Goal: Information Seeking & Learning: Learn about a topic

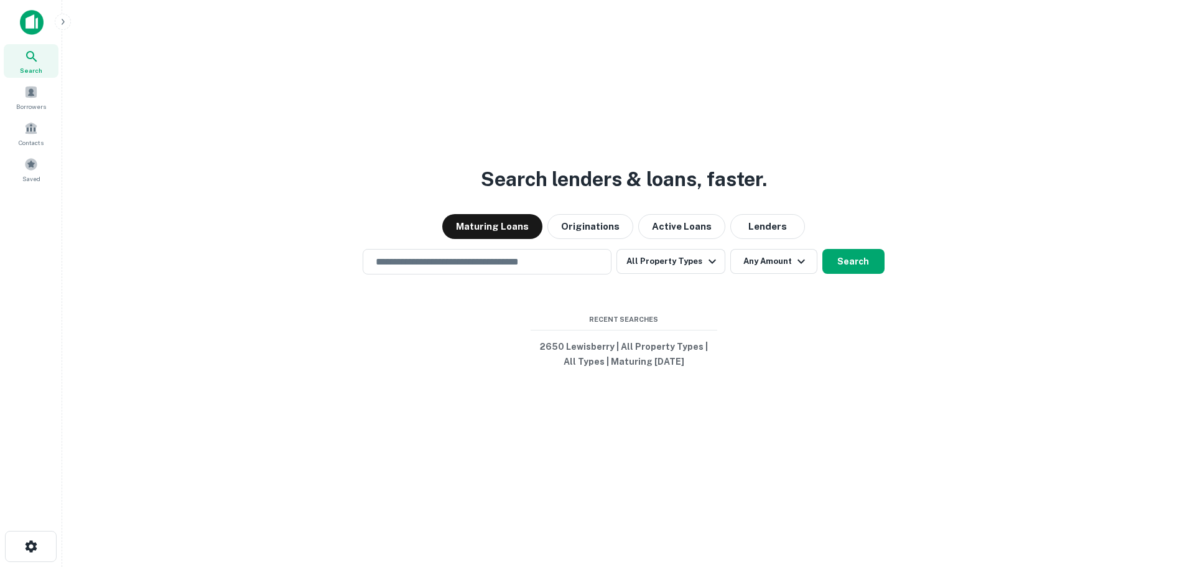
click at [228, 319] on div "Search lenders & loans, faster. Maturing Loans Originations Active Loans Lender…" at bounding box center [623, 313] width 1103 height 567
click at [299, 269] on div "​ All Property Types Any Amount Search" at bounding box center [623, 261] width 1103 height 25
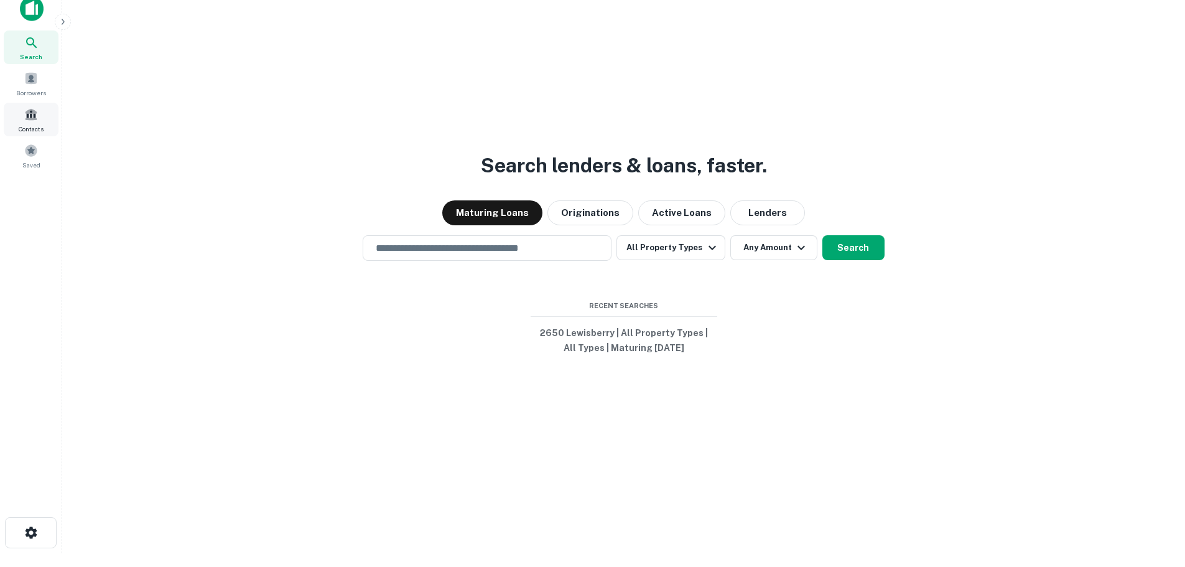
scroll to position [20, 0]
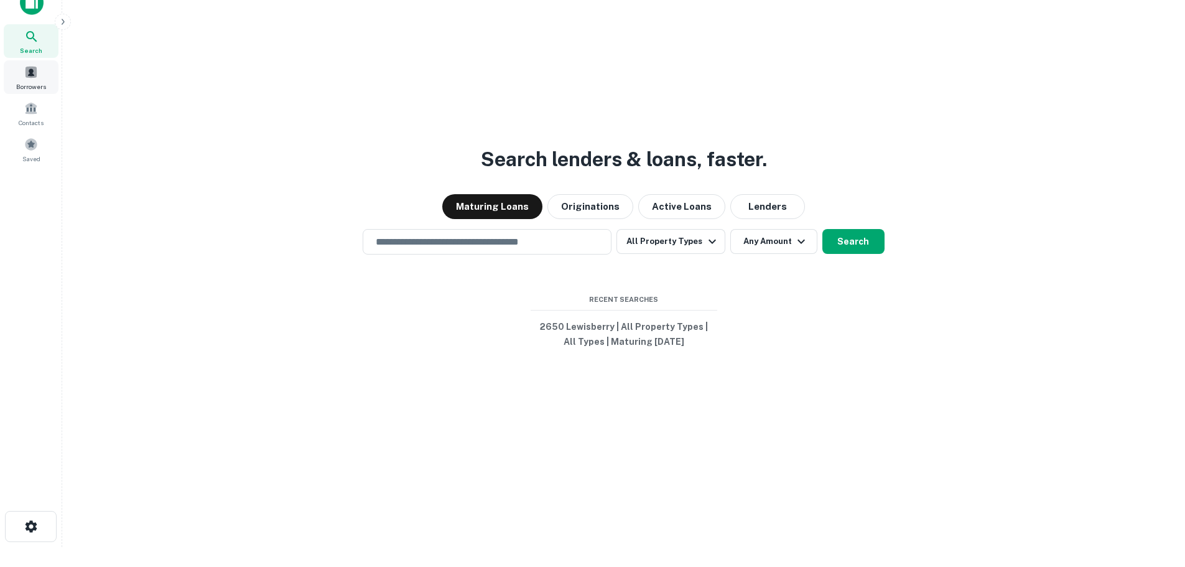
click at [29, 77] on span at bounding box center [31, 72] width 14 height 14
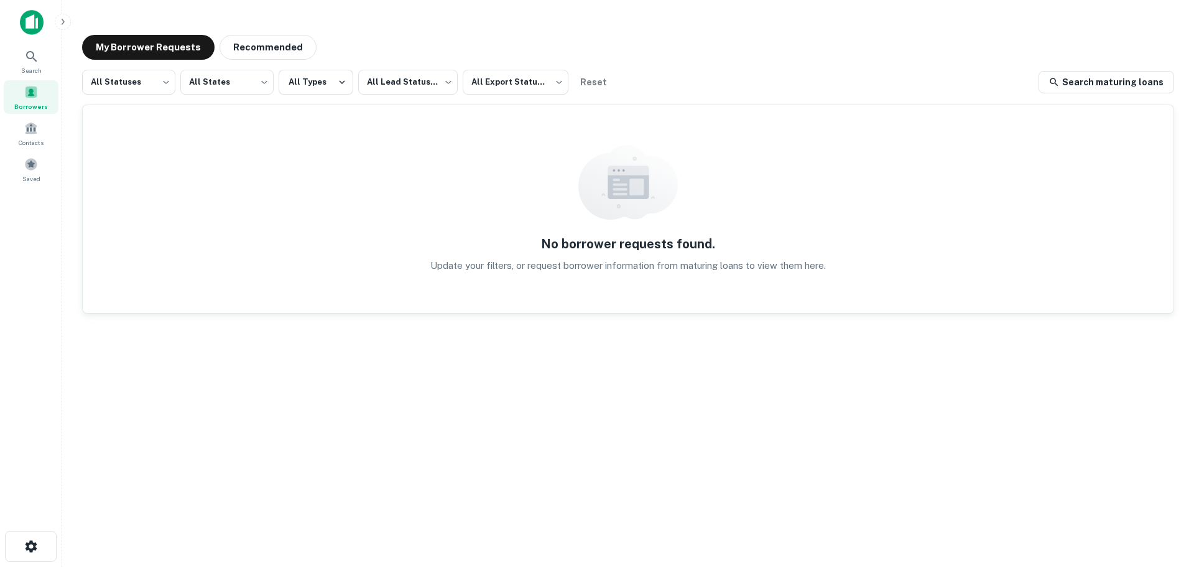
click at [34, 27] on img at bounding box center [32, 22] width 24 height 25
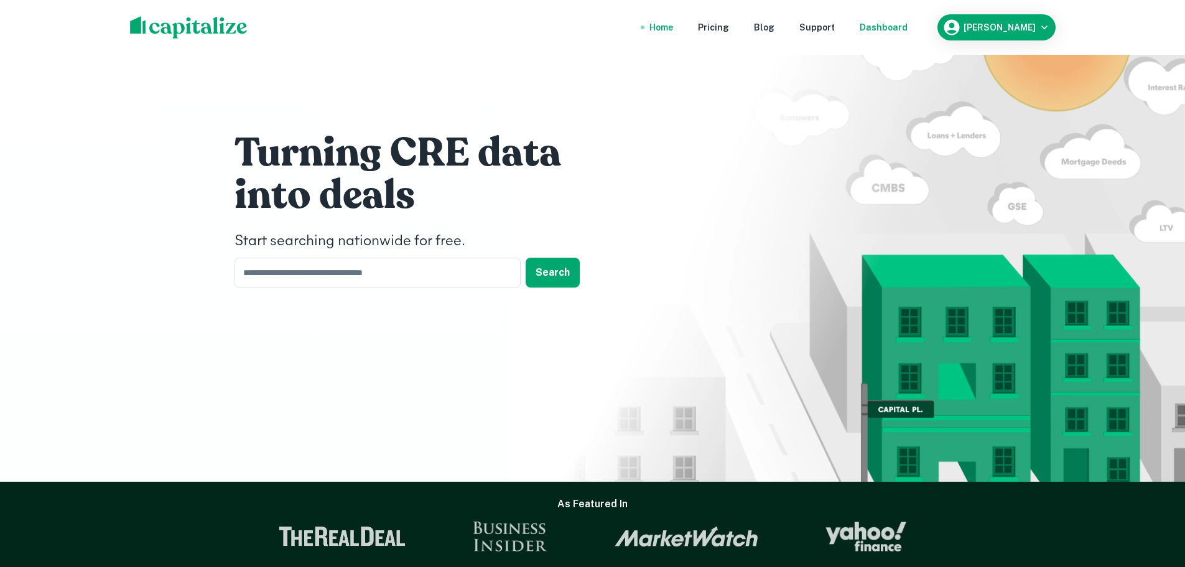
drag, startPoint x: 875, startPoint y: 32, endPoint x: 872, endPoint y: 25, distance: 7.0
click at [875, 32] on div "Dashboard" at bounding box center [884, 28] width 48 height 14
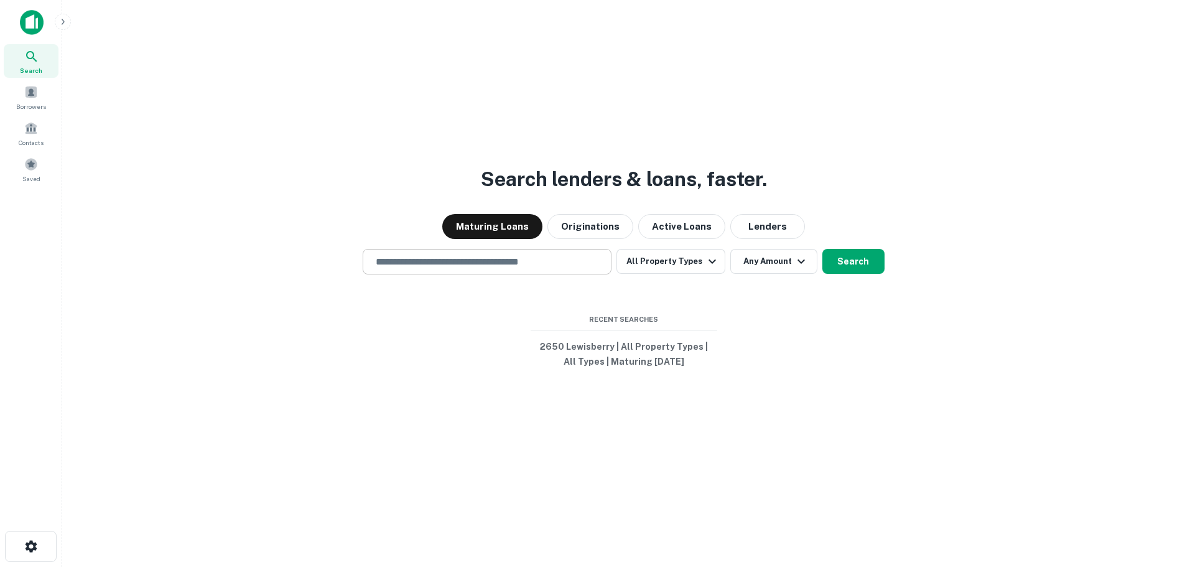
click at [502, 258] on input "text" at bounding box center [487, 261] width 238 height 14
type input "**********"
click at [774, 228] on button "Lenders" at bounding box center [767, 226] width 75 height 25
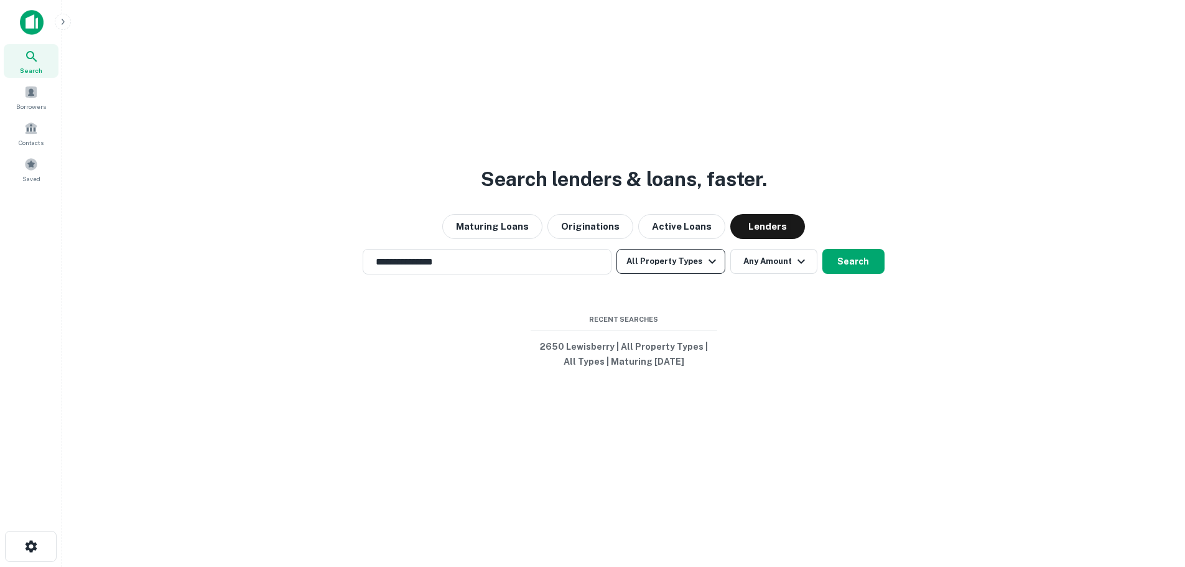
click at [690, 260] on button "All Property Types" at bounding box center [670, 261] width 108 height 25
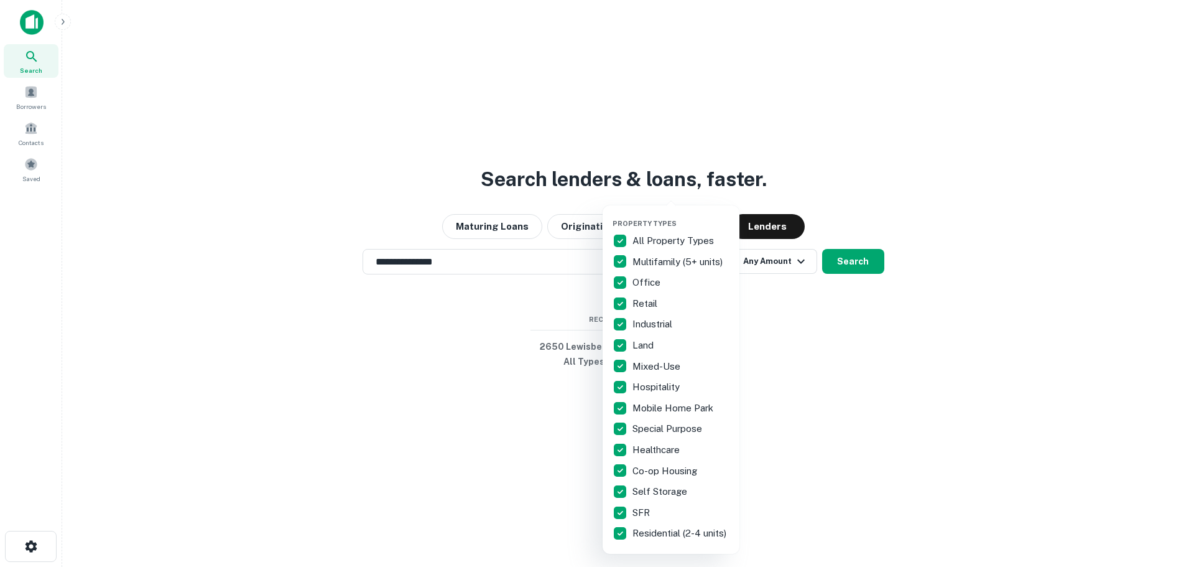
click at [805, 322] on div at bounding box center [597, 283] width 1194 height 567
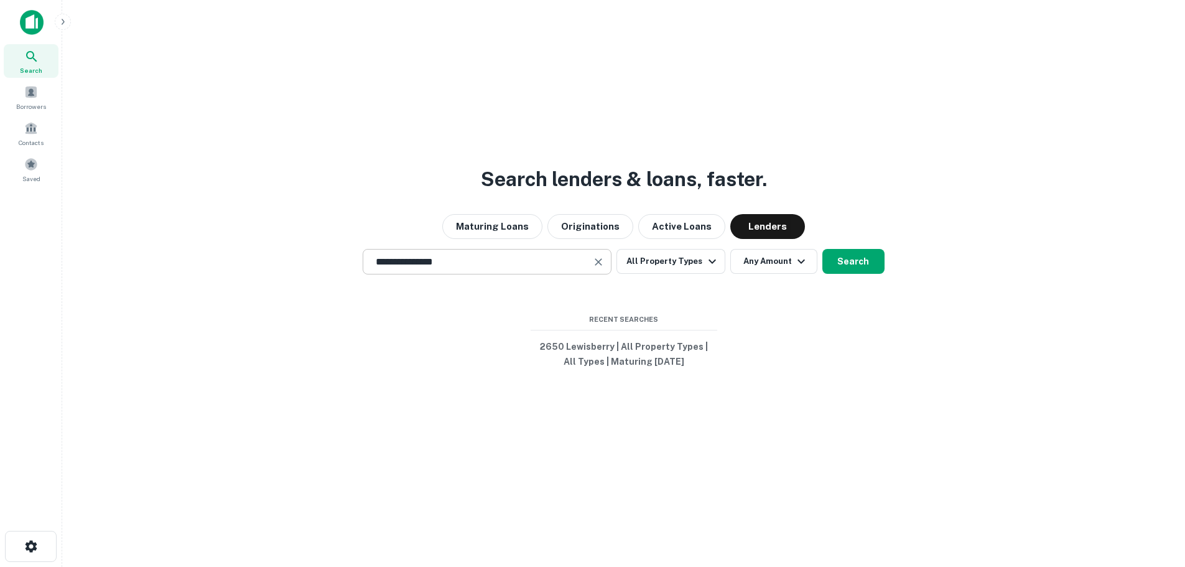
click at [480, 259] on input "**********" at bounding box center [477, 261] width 219 height 14
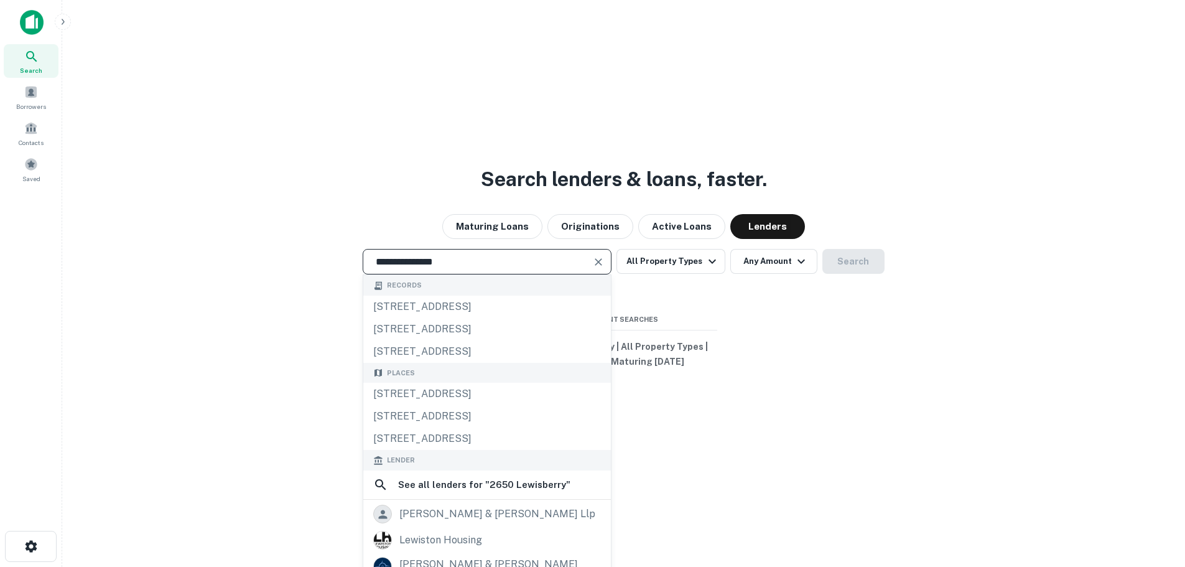
drag, startPoint x: 489, startPoint y: 260, endPoint x: 183, endPoint y: 224, distance: 308.7
click at [183, 224] on div "**********" at bounding box center [623, 313] width 1103 height 567
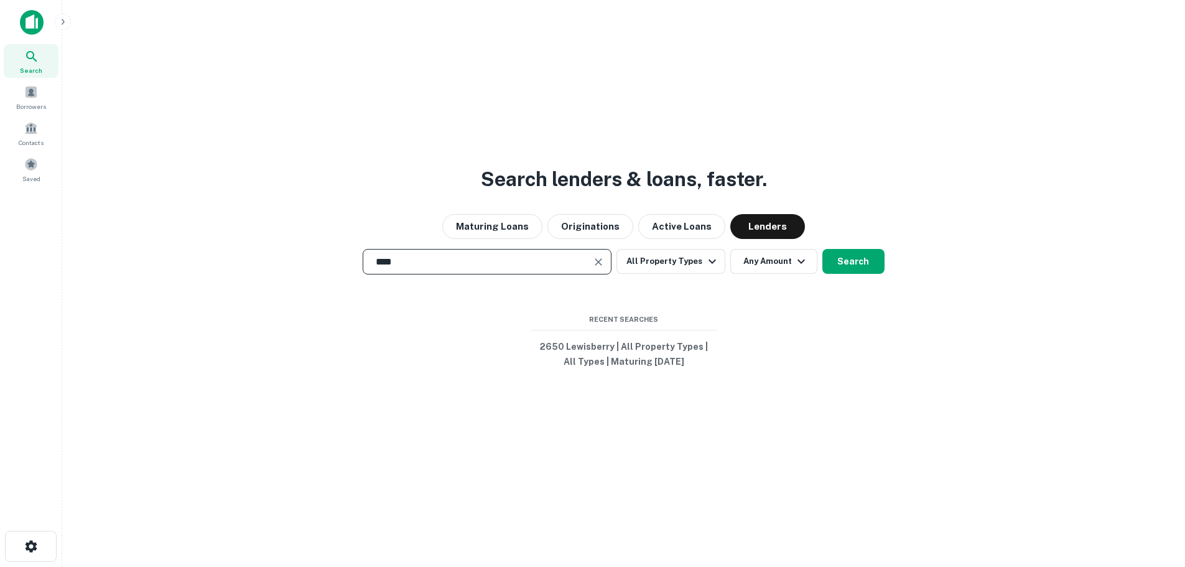
type input "**********"
click at [846, 264] on button "Search" at bounding box center [853, 261] width 62 height 25
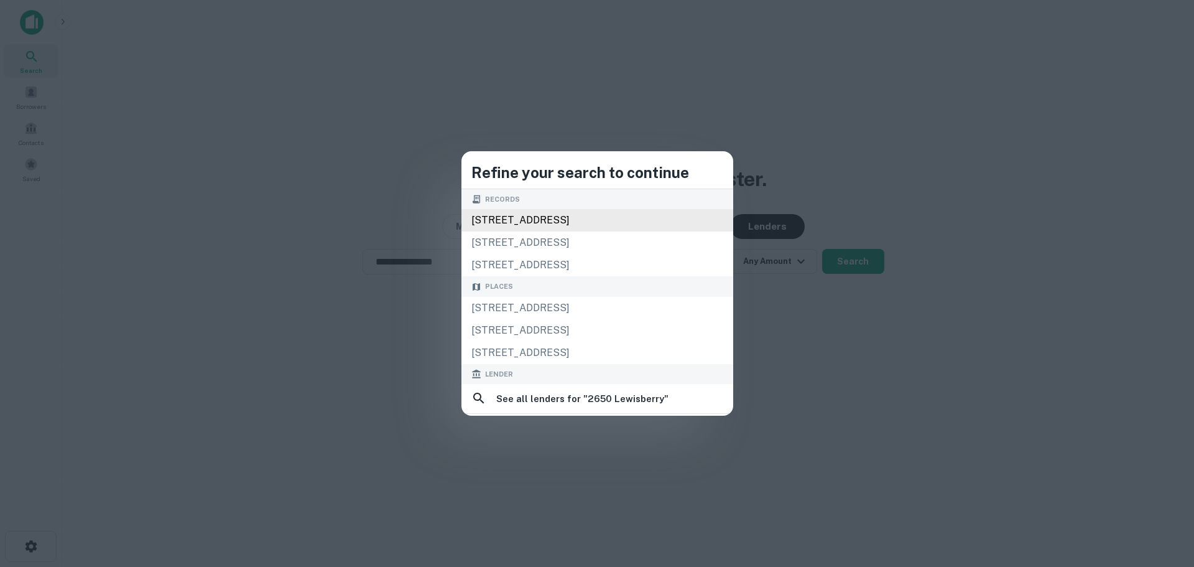
click at [673, 216] on div "[STREET_ADDRESS]" at bounding box center [597, 220] width 272 height 22
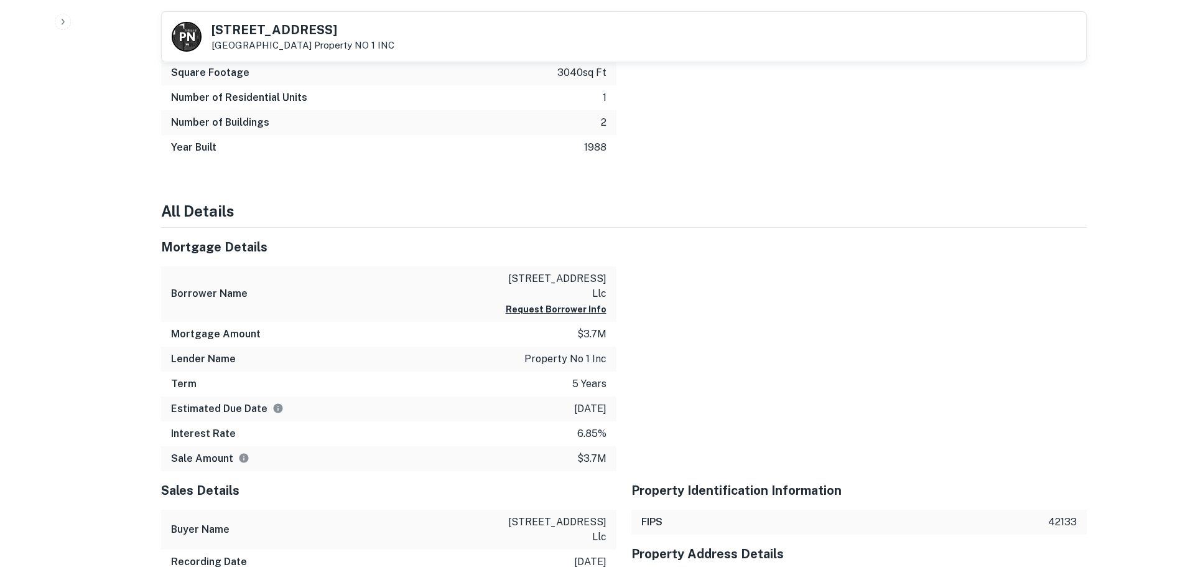
scroll to position [684, 0]
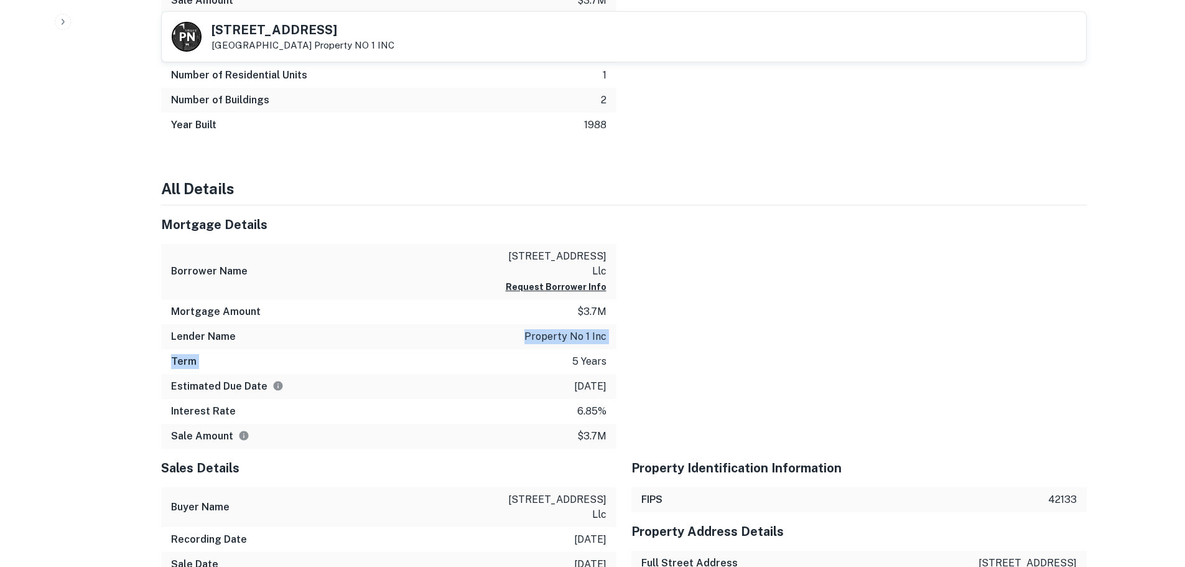
drag, startPoint x: 235, startPoint y: 343, endPoint x: 565, endPoint y: 355, distance: 329.9
click at [565, 355] on div "Mortgage Details Borrower Name [STREET_ADDRESS] llc Request Borrower Info Mortg…" at bounding box center [388, 326] width 455 height 243
click at [579, 345] on div "Lender Name property no 1 inc" at bounding box center [388, 336] width 455 height 25
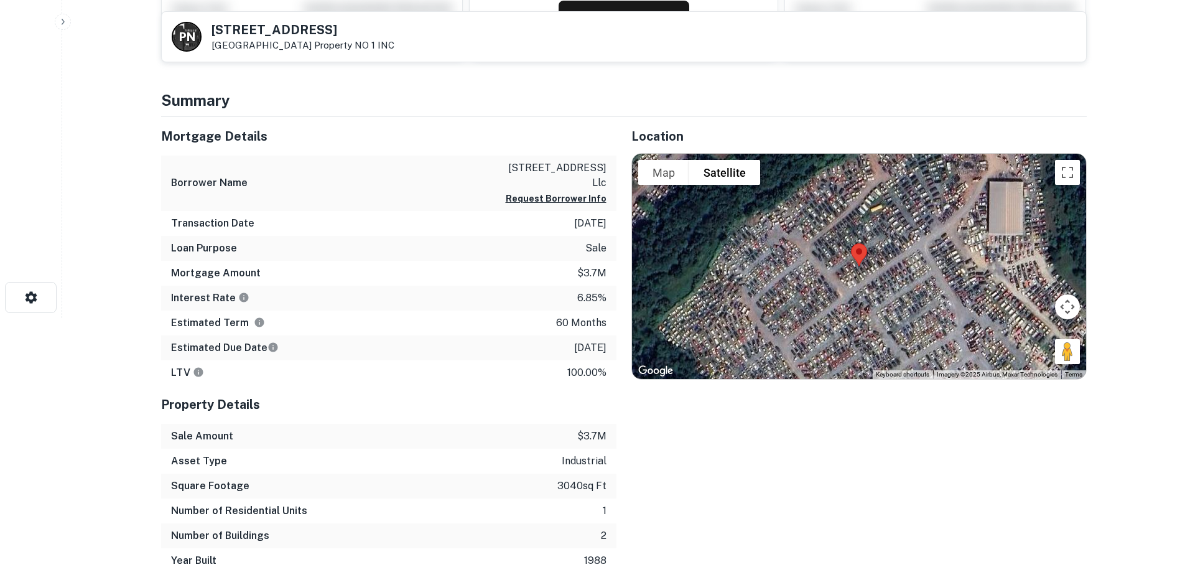
scroll to position [498, 0]
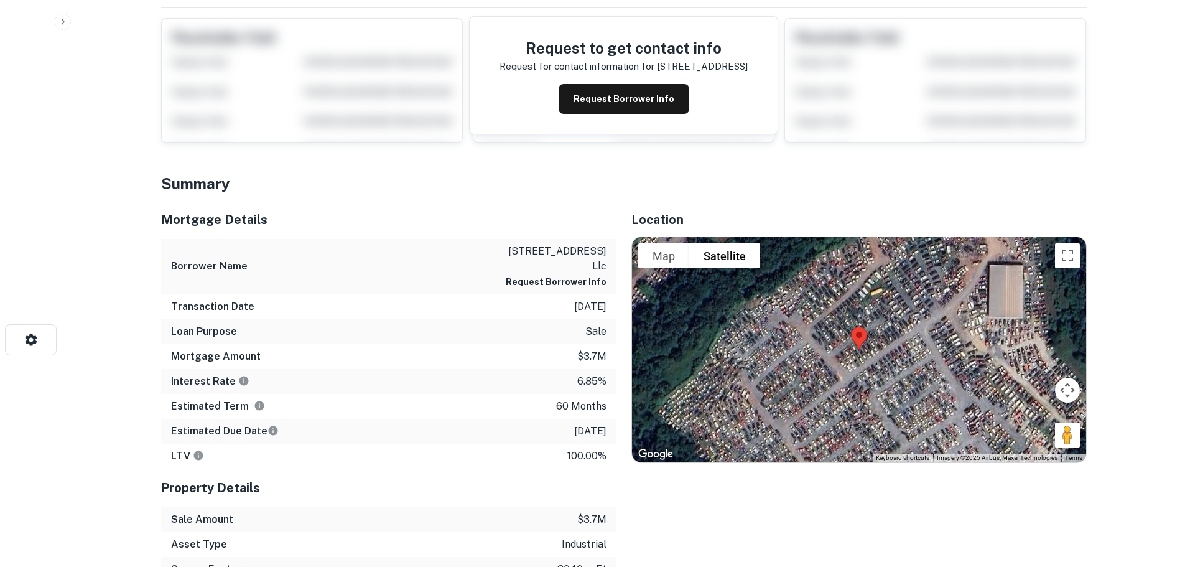
scroll to position [0, 0]
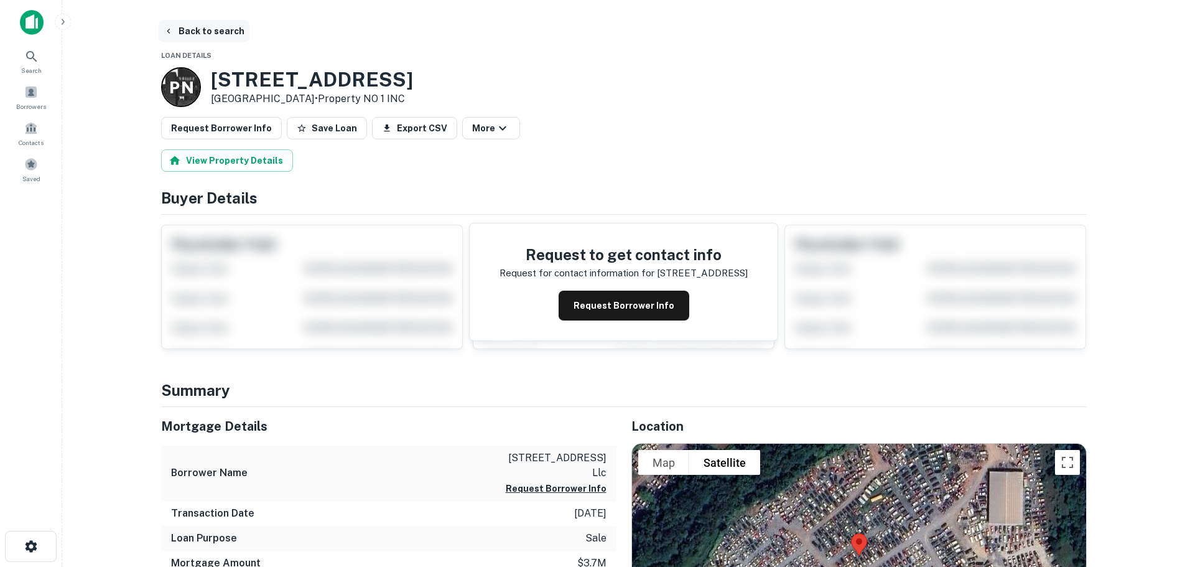
click at [205, 29] on button "Back to search" at bounding box center [204, 31] width 91 height 22
click at [208, 29] on button "Back to search" at bounding box center [204, 31] width 91 height 22
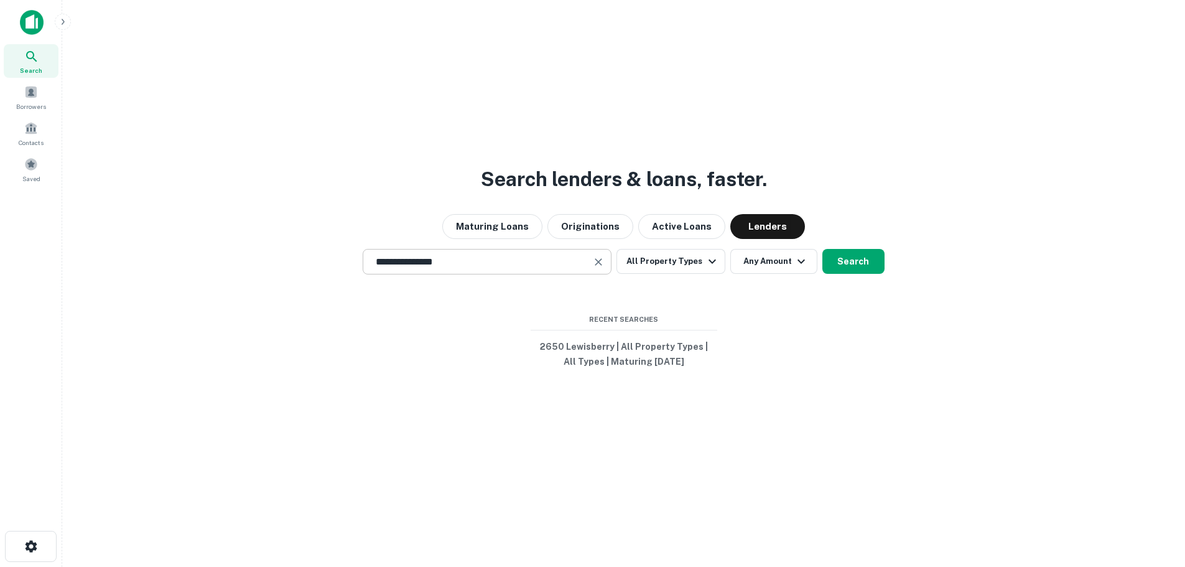
click at [415, 260] on input "**********" at bounding box center [477, 261] width 219 height 14
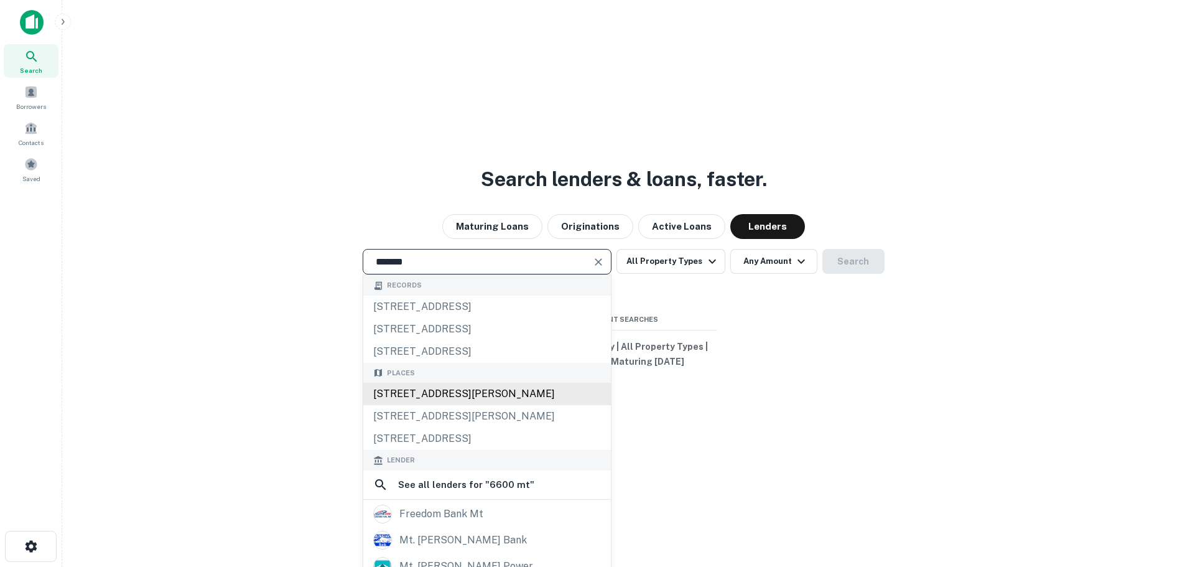
click at [432, 392] on div "[STREET_ADDRESS][PERSON_NAME]" at bounding box center [487, 393] width 248 height 22
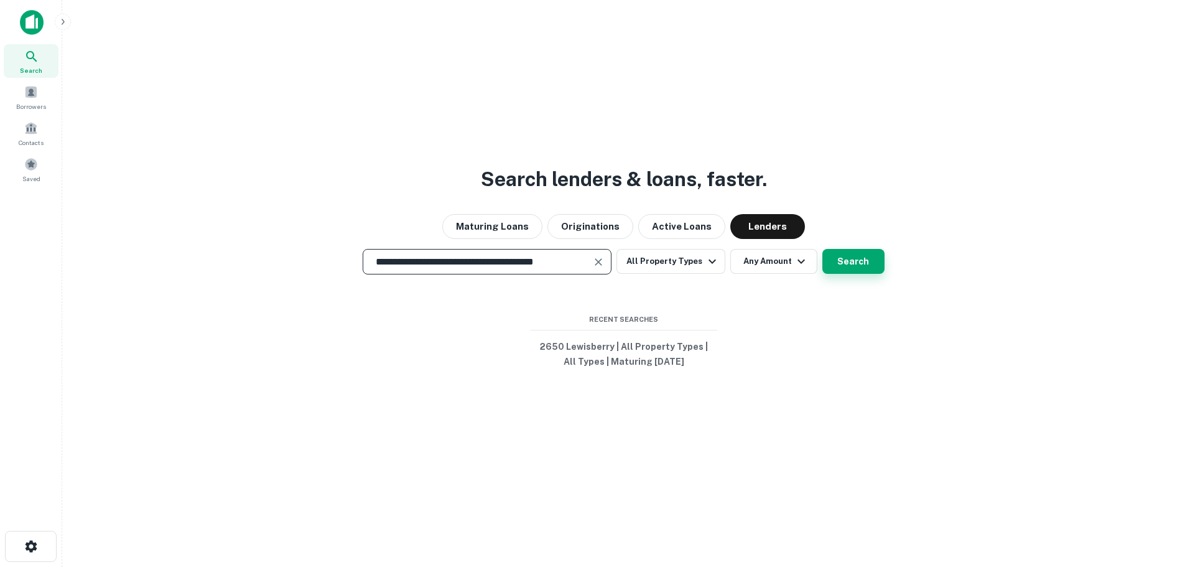
type input "**********"
click at [845, 262] on button "Search" at bounding box center [853, 261] width 62 height 25
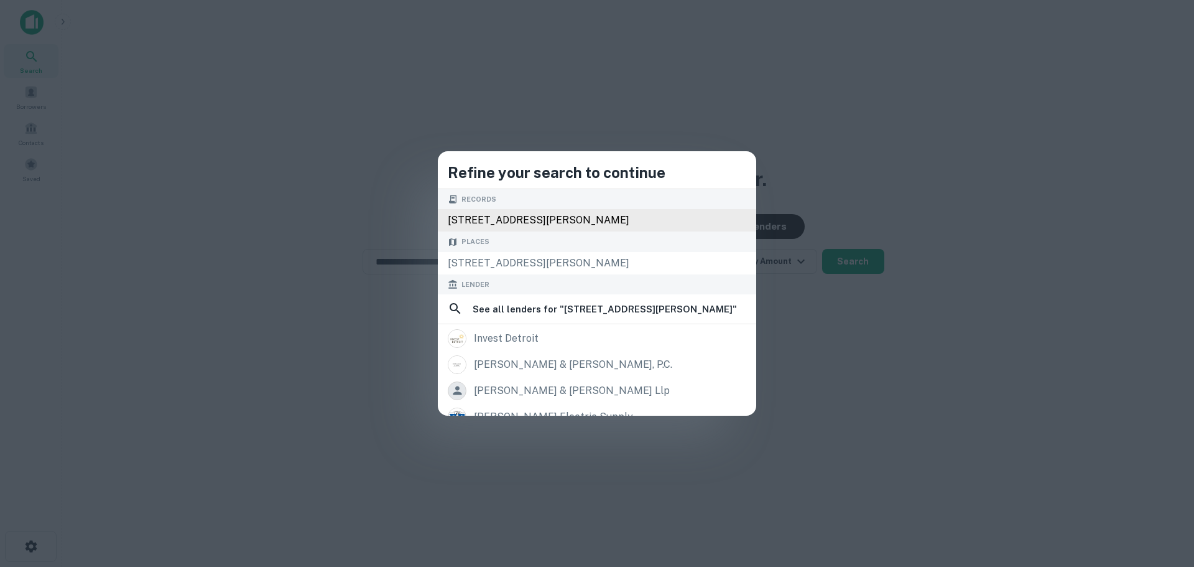
click at [505, 230] on div "[STREET_ADDRESS][PERSON_NAME]" at bounding box center [597, 220] width 318 height 22
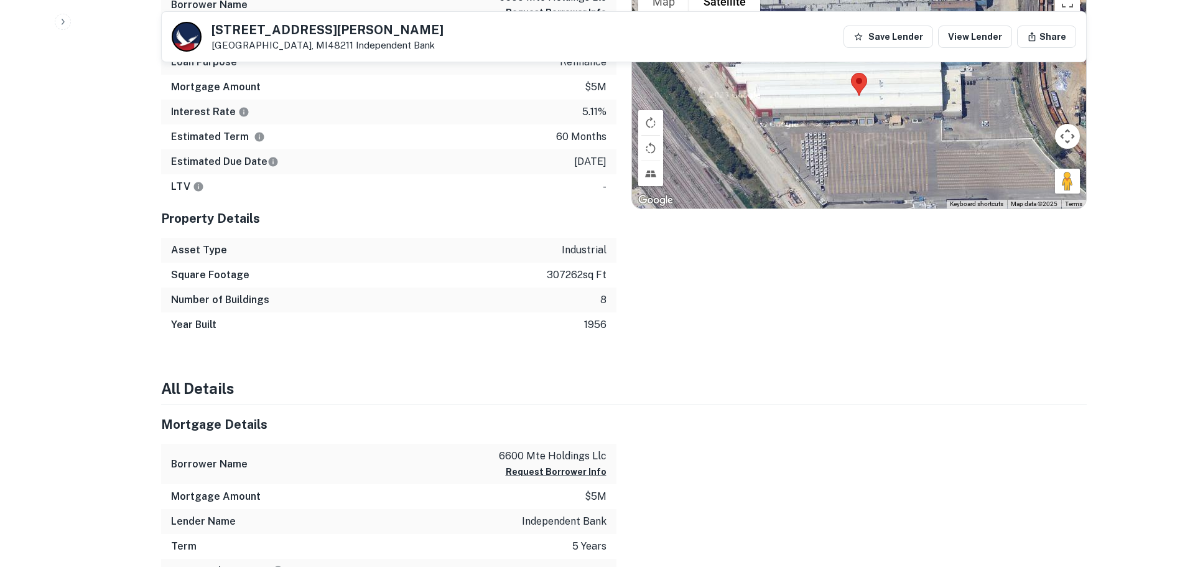
scroll to position [871, 0]
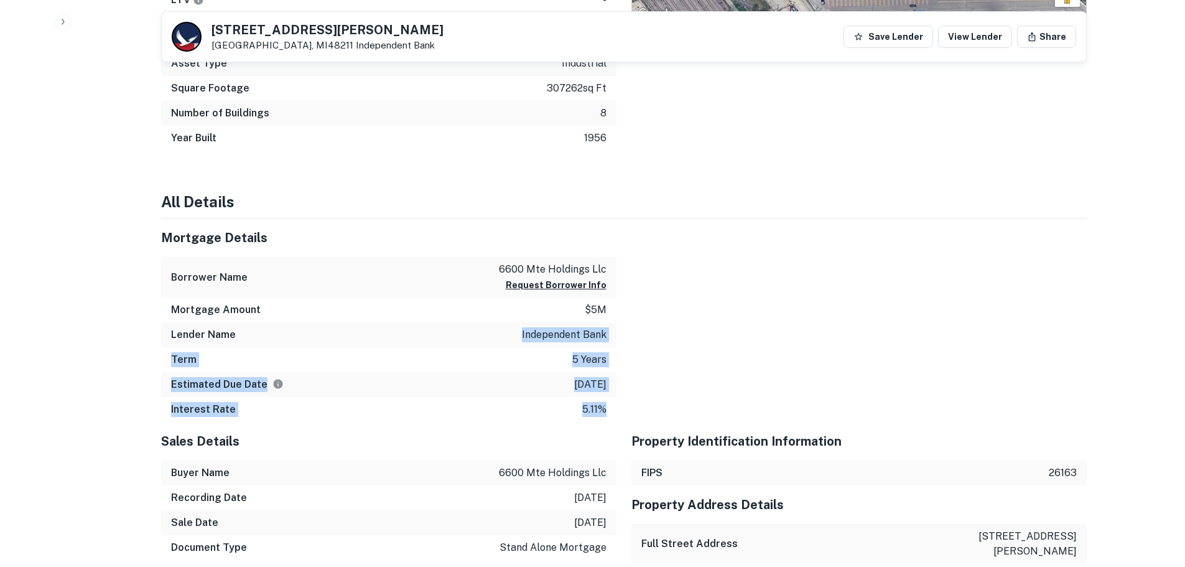
drag, startPoint x: 523, startPoint y: 338, endPoint x: 665, endPoint y: 338, distance: 142.4
drag, startPoint x: 666, startPoint y: 338, endPoint x: 644, endPoint y: 348, distance: 24.5
click at [665, 339] on div at bounding box center [851, 319] width 470 height 203
click at [639, 338] on div at bounding box center [851, 319] width 470 height 203
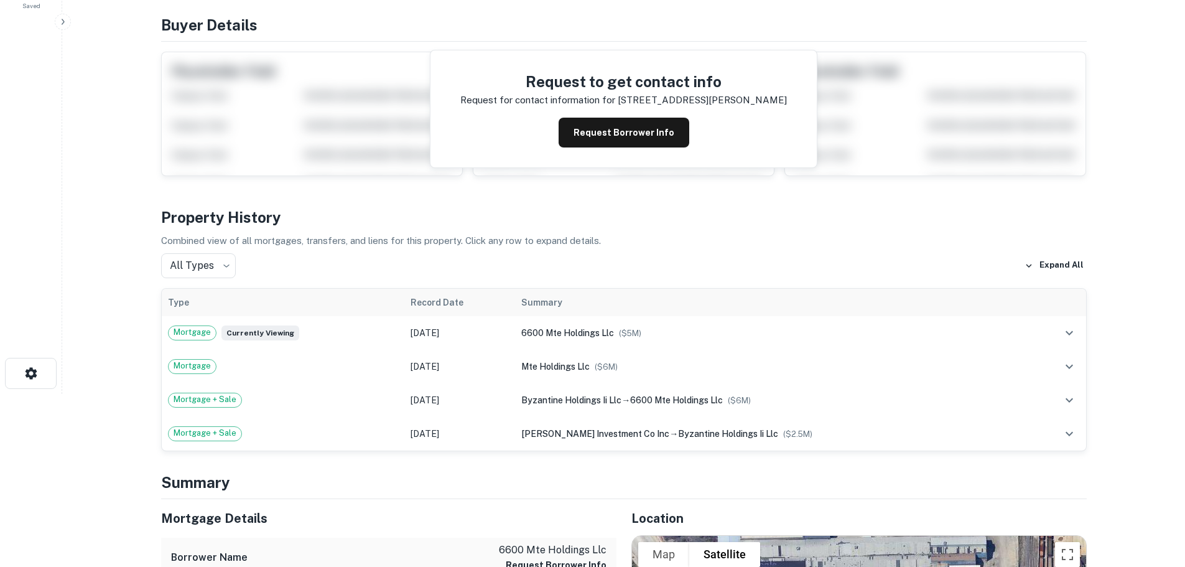
scroll to position [0, 0]
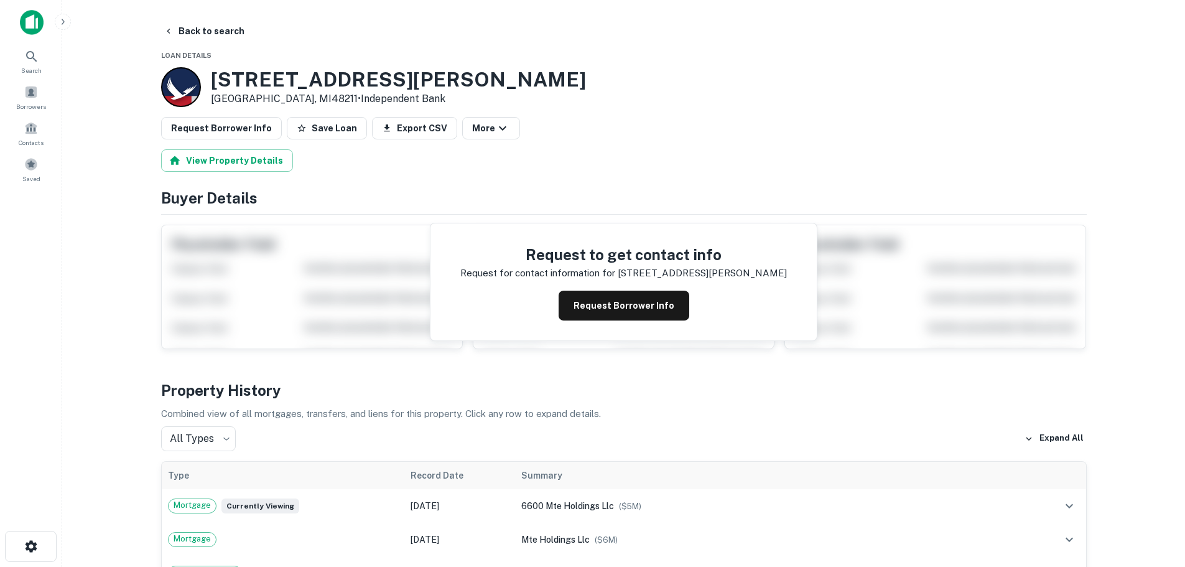
click at [32, 17] on img at bounding box center [32, 22] width 24 height 25
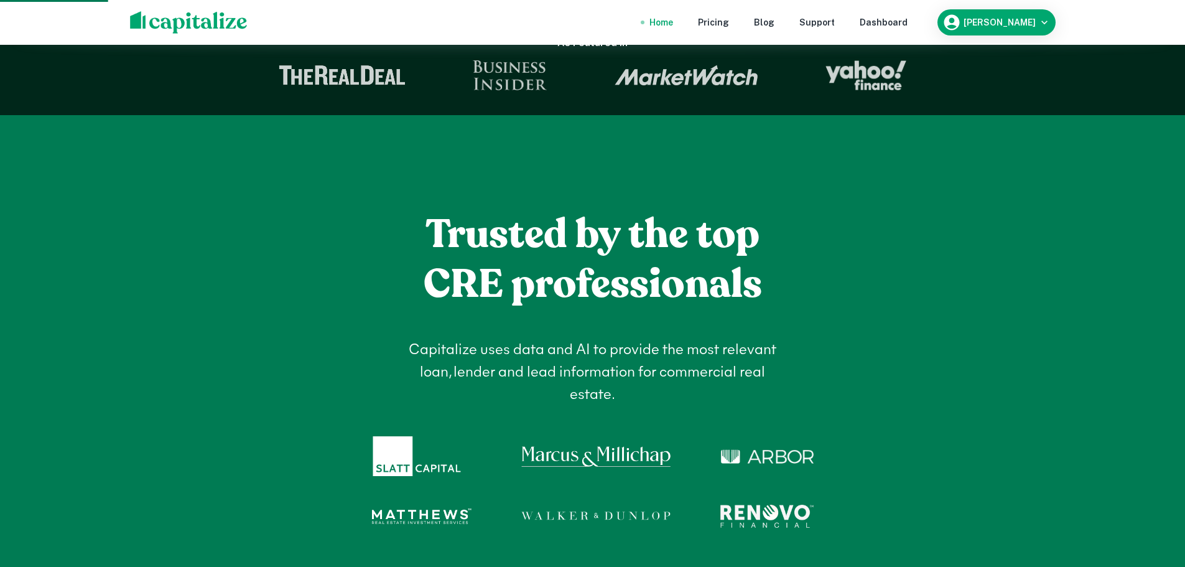
scroll to position [311, 0]
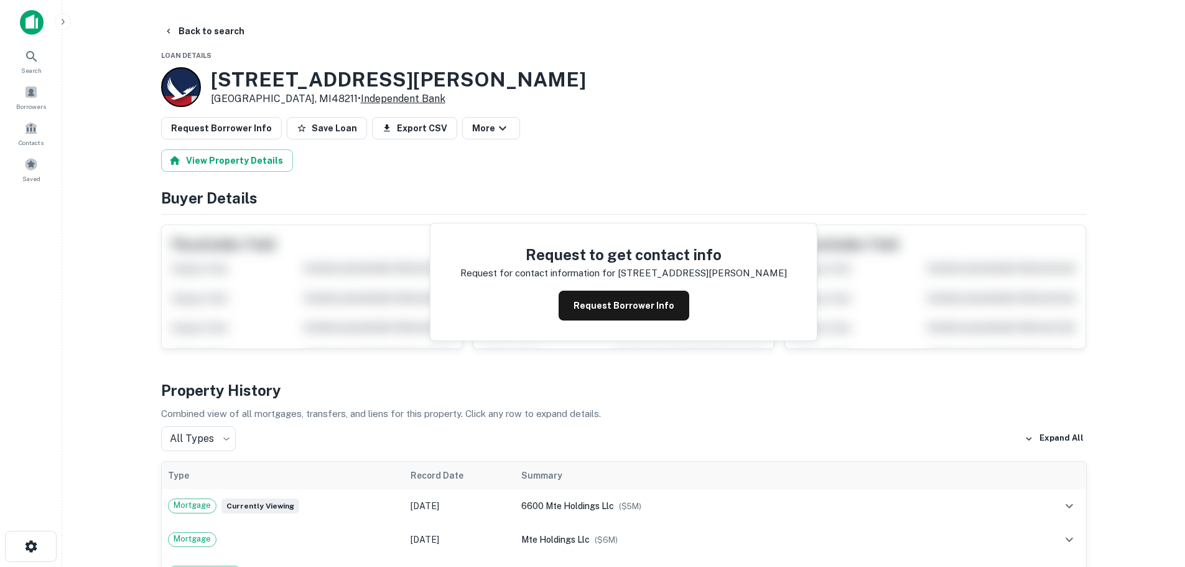
click at [361, 100] on link "Independent Bank" at bounding box center [403, 99] width 85 height 12
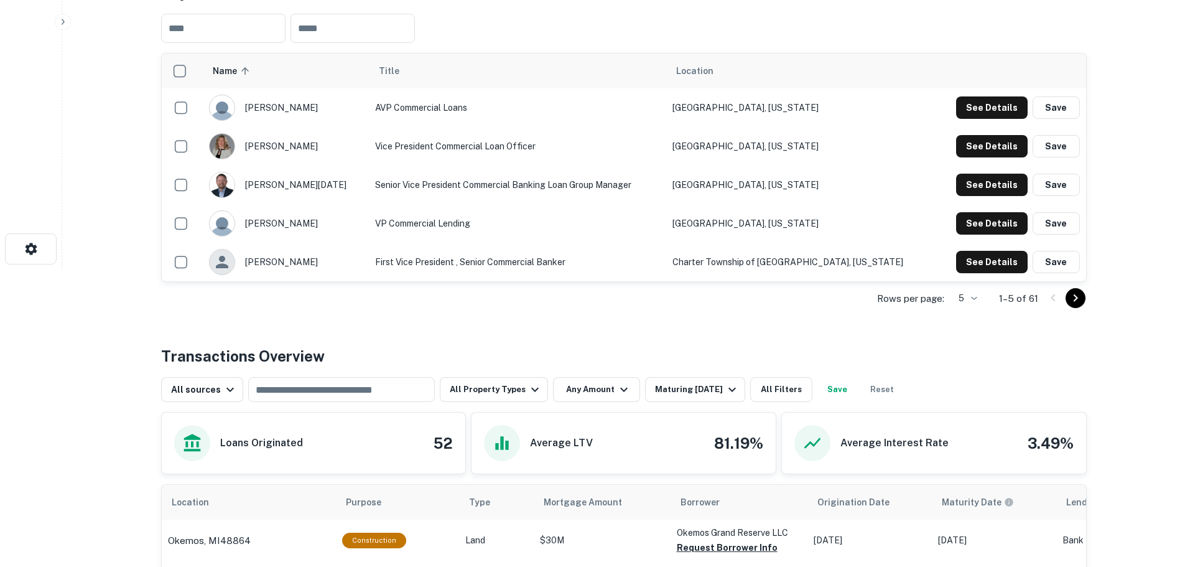
scroll to position [373, 0]
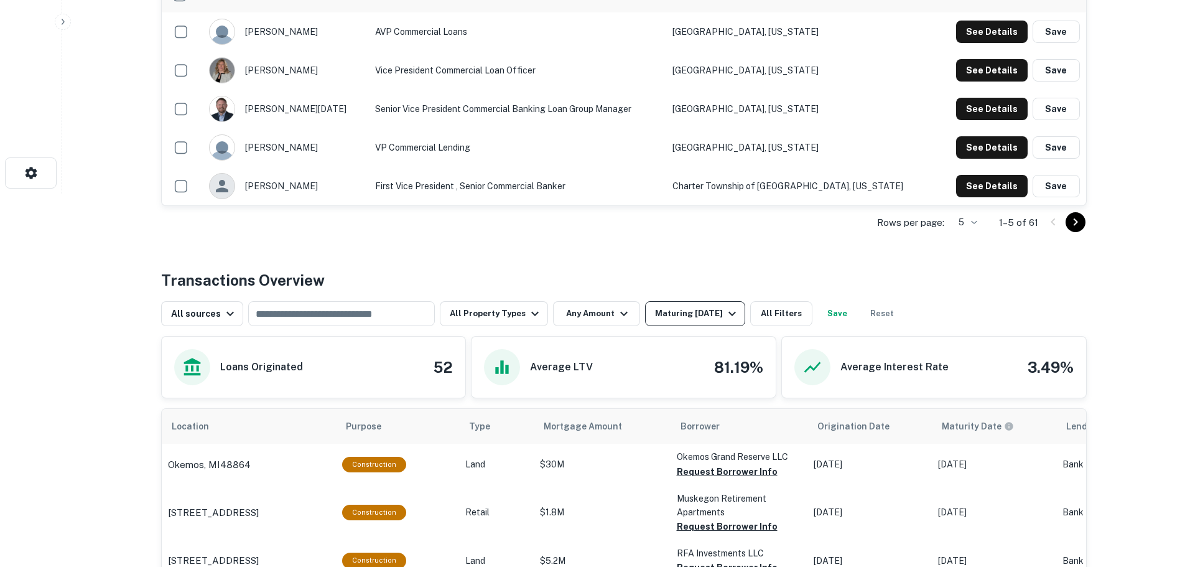
click at [707, 315] on div "Maturing In 1 Year" at bounding box center [697, 313] width 85 height 15
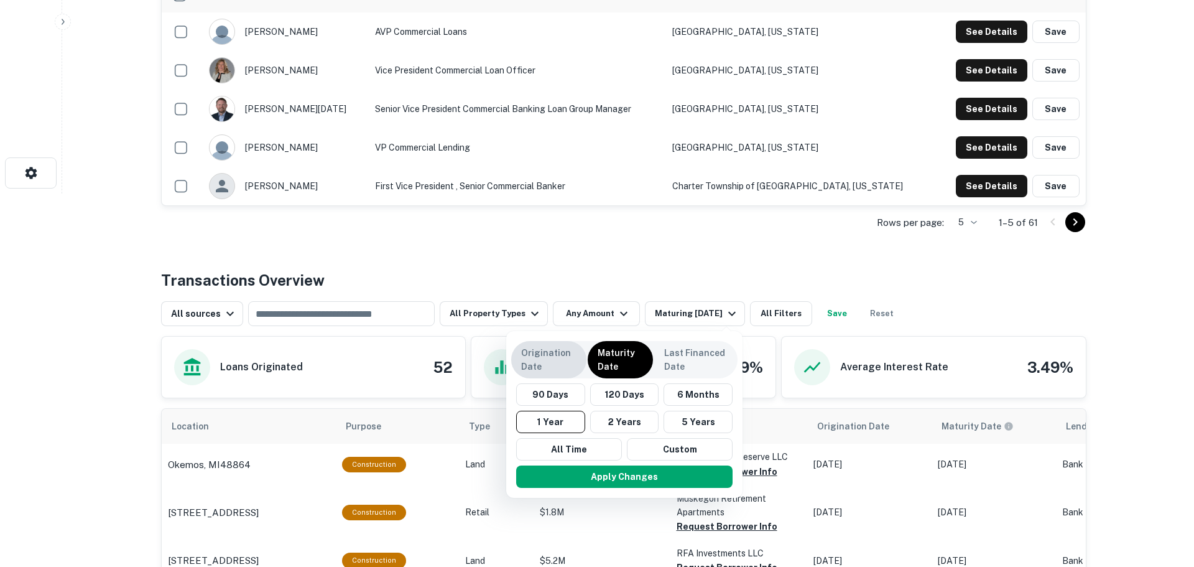
click at [572, 357] on p "Origination Date" at bounding box center [548, 359] width 55 height 27
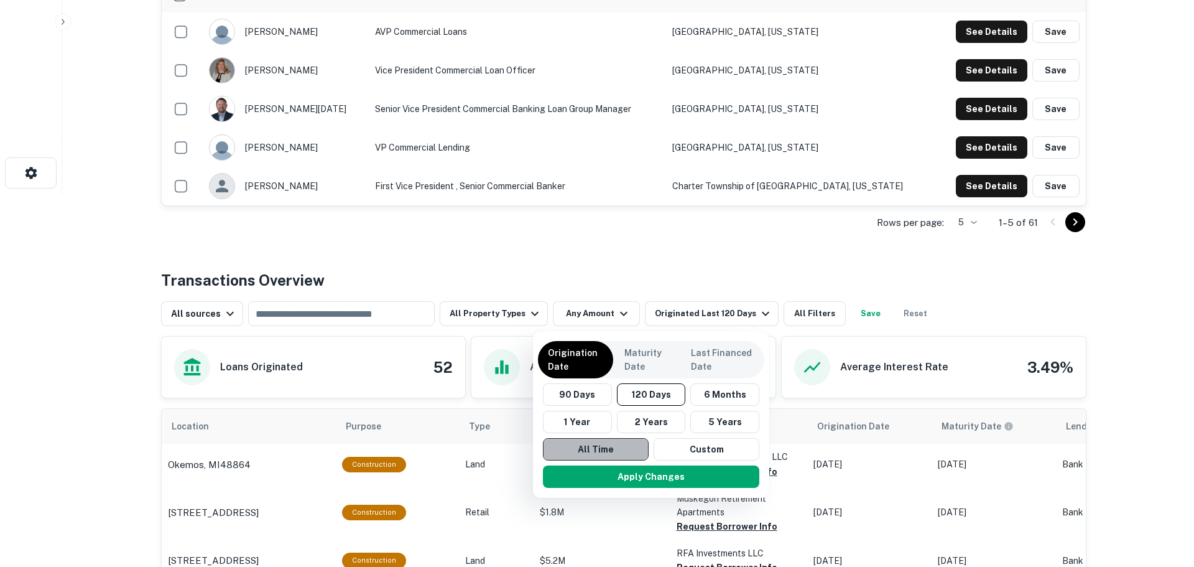
click at [575, 454] on button "All Time" at bounding box center [596, 449] width 106 height 22
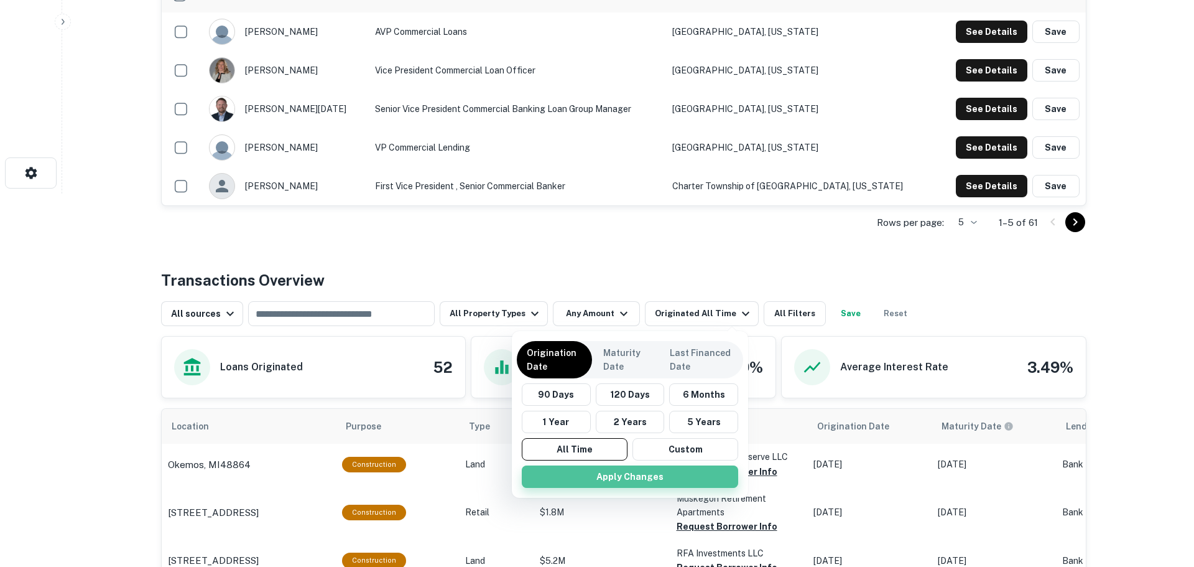
click at [600, 479] on button "Apply Changes" at bounding box center [630, 476] width 216 height 22
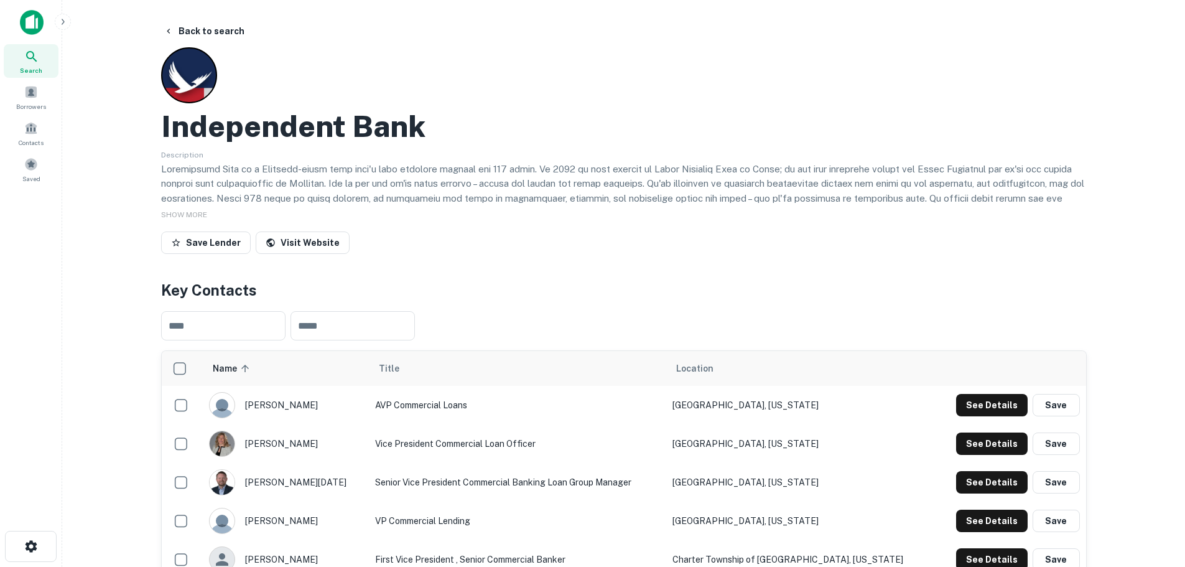
click at [42, 73] on div "Search" at bounding box center [31, 61] width 55 height 34
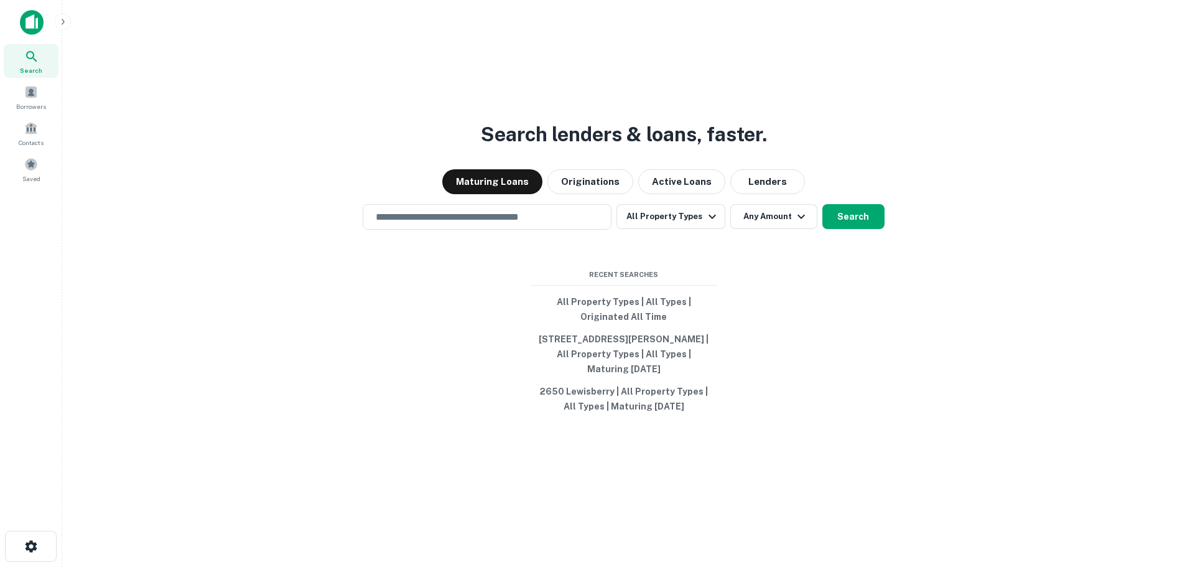
click at [698, 231] on div "Search lenders & loans, faster. Maturing Loans Originations Active Loans Lender…" at bounding box center [623, 313] width 1103 height 567
click at [750, 190] on button "Lenders" at bounding box center [767, 181] width 75 height 25
click at [420, 220] on input "text" at bounding box center [487, 217] width 238 height 14
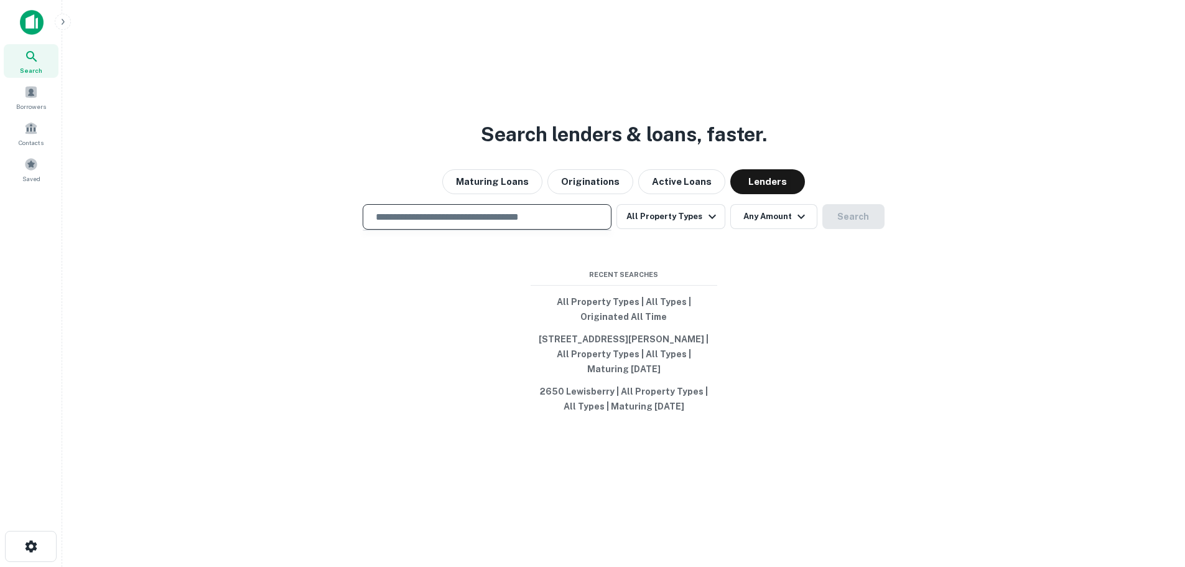
click at [501, 215] on input "text" at bounding box center [487, 217] width 238 height 14
click at [379, 212] on input "text" at bounding box center [487, 217] width 238 height 14
click at [396, 207] on div "​" at bounding box center [487, 216] width 249 height 25
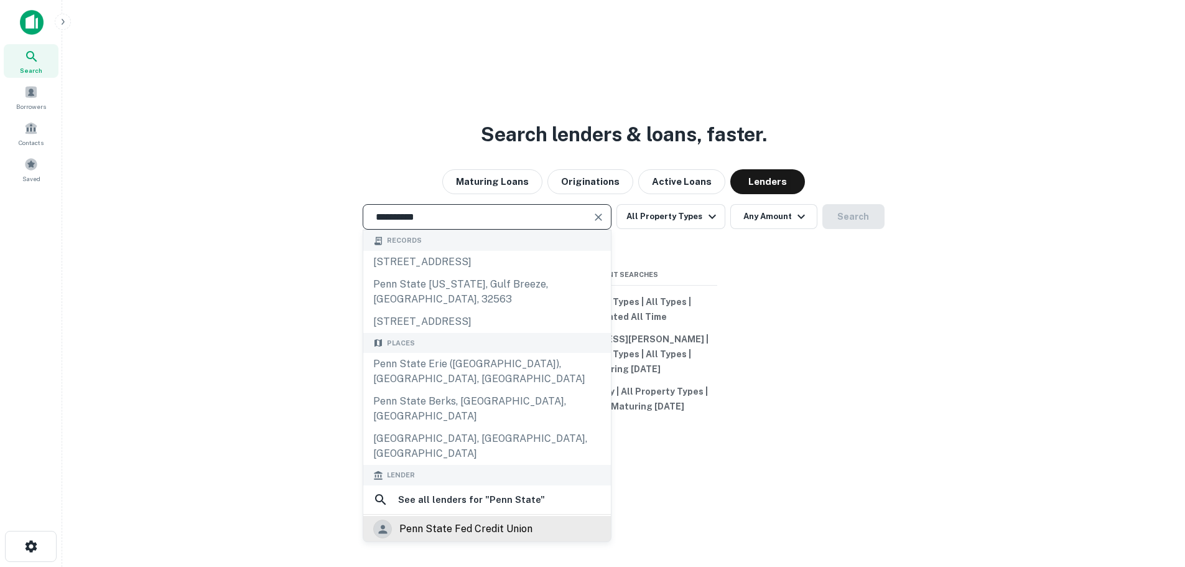
type input "**********"
drag, startPoint x: 444, startPoint y: 476, endPoint x: 776, endPoint y: 202, distance: 430.3
click at [444, 519] on div "penn state fed credit union" at bounding box center [465, 528] width 133 height 19
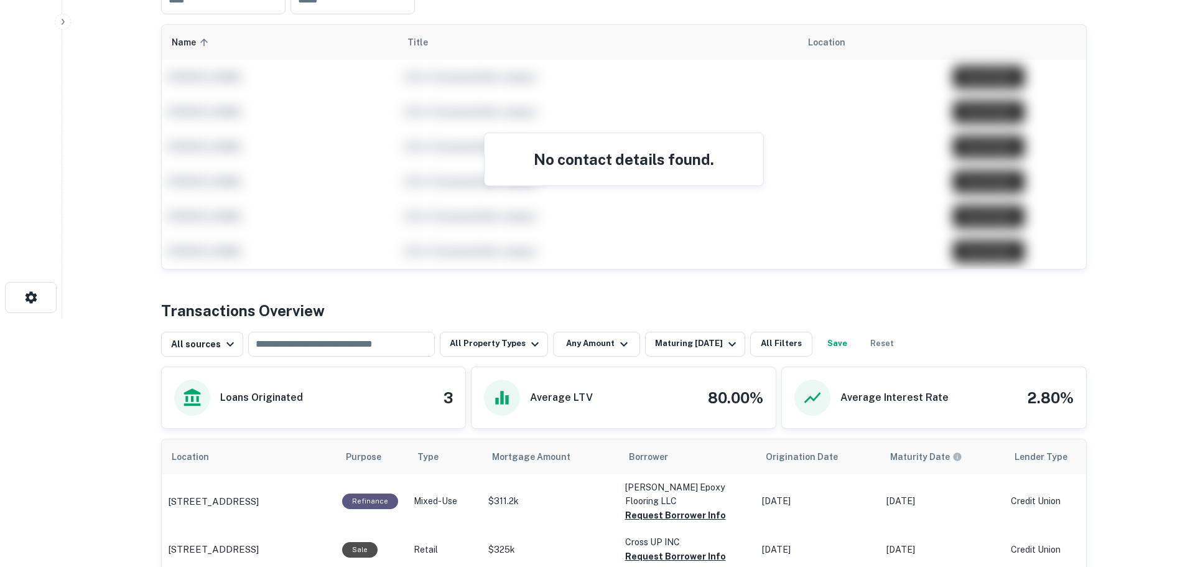
scroll to position [427, 0]
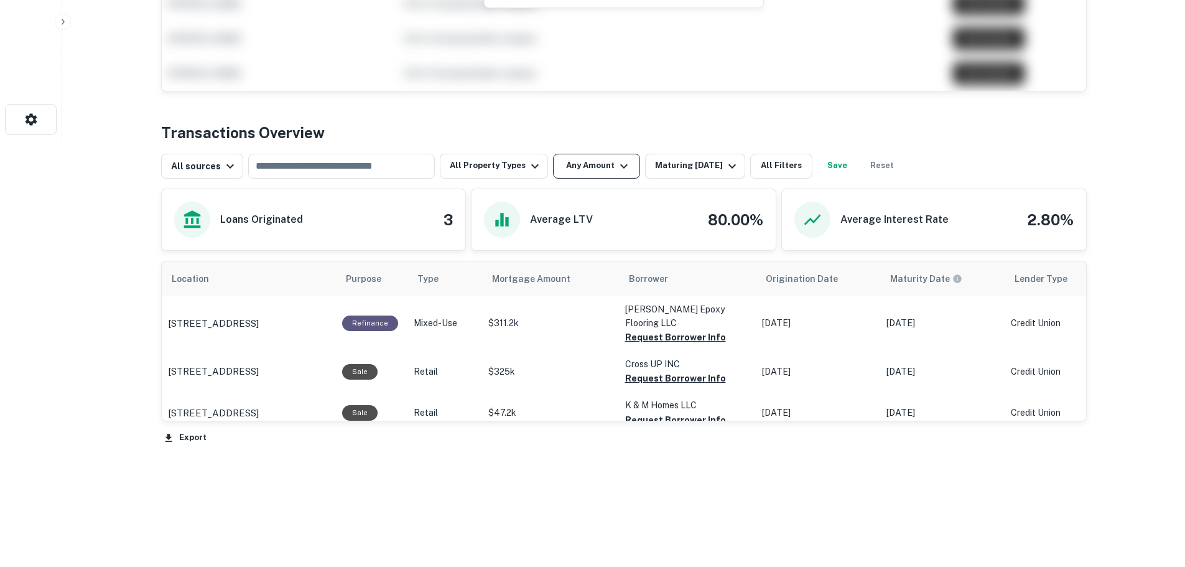
click at [591, 169] on button "Any Amount" at bounding box center [596, 166] width 87 height 25
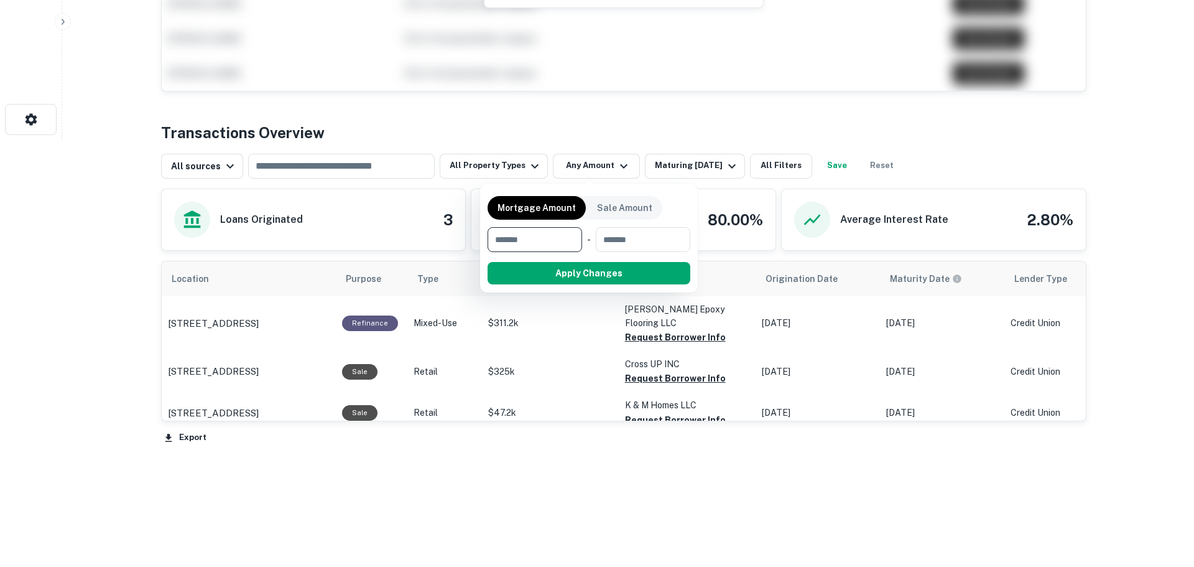
click at [669, 158] on div at bounding box center [597, 283] width 1194 height 567
click at [669, 162] on div at bounding box center [597, 283] width 1194 height 567
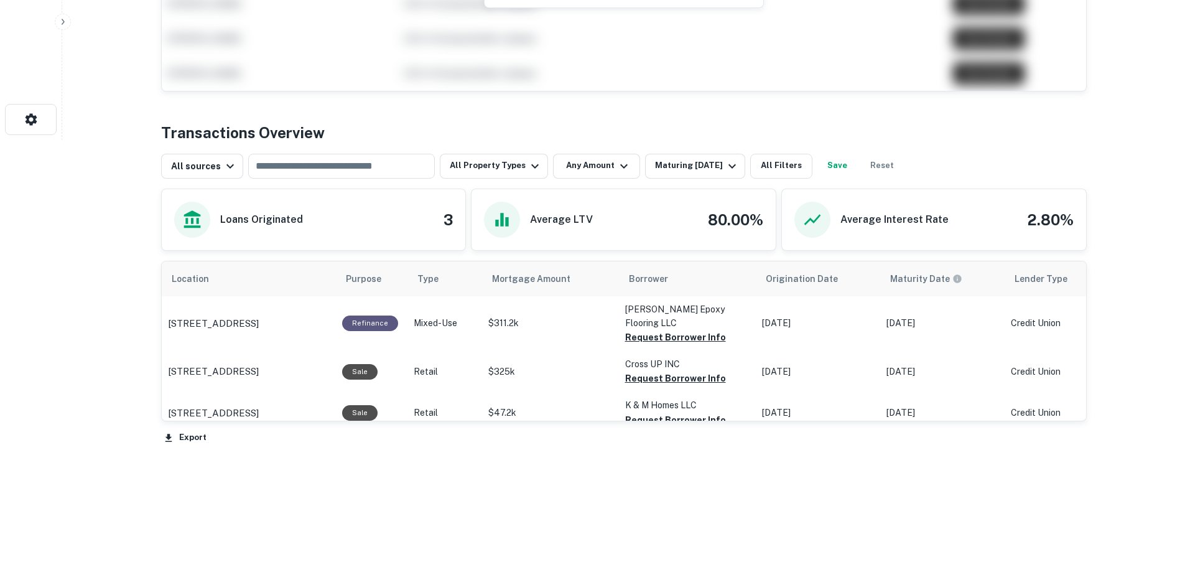
click at [725, 168] on div at bounding box center [592, 283] width 1185 height 567
click at [725, 168] on icon "button" at bounding box center [732, 166] width 15 height 15
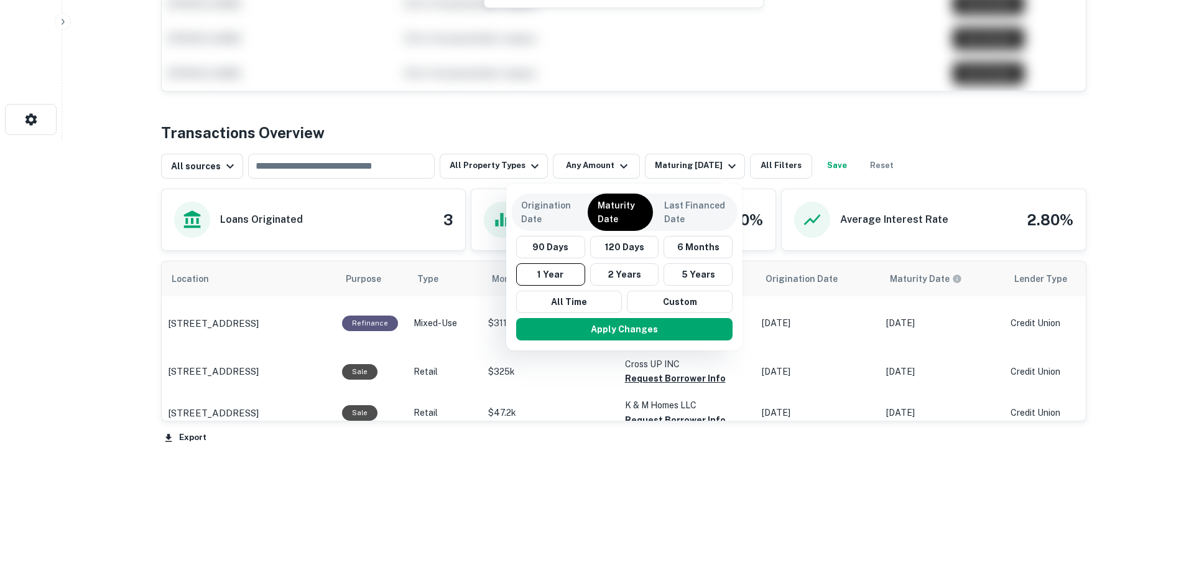
click at [551, 220] on p "Origination Date" at bounding box center [548, 211] width 55 height 27
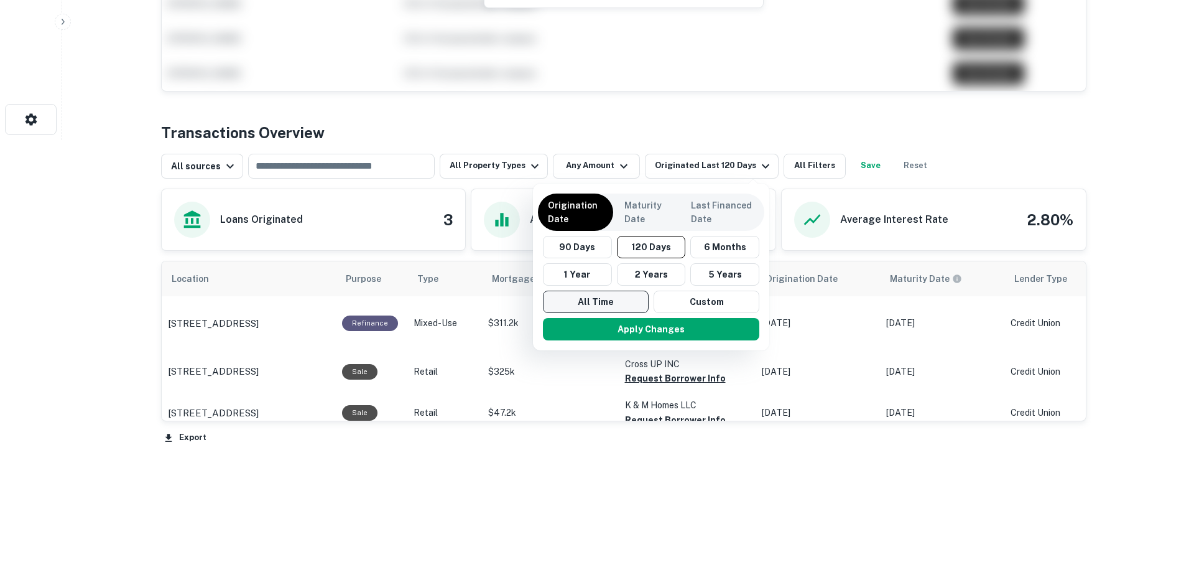
click at [610, 306] on button "All Time" at bounding box center [596, 301] width 106 height 22
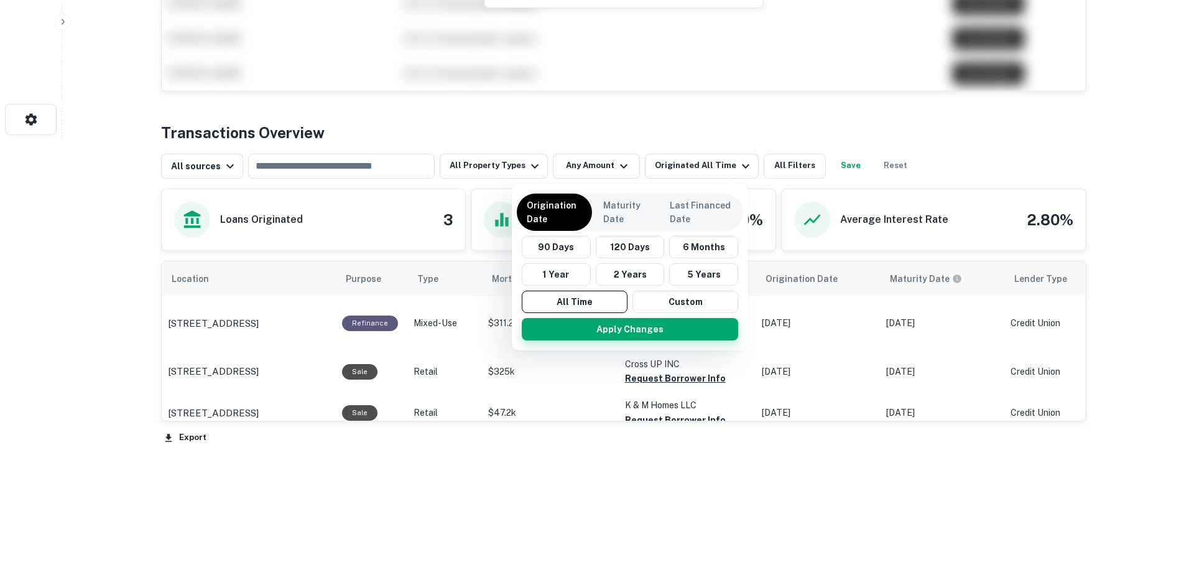
click at [634, 331] on button "Apply Changes" at bounding box center [630, 329] width 216 height 22
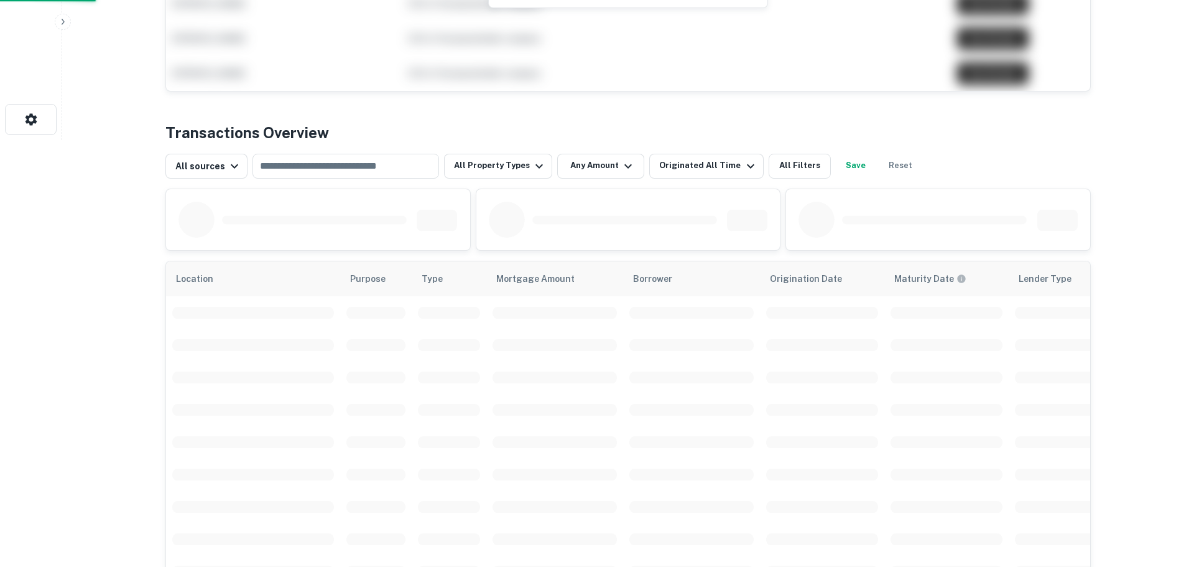
click at [595, 330] on td "scrollable content" at bounding box center [554, 344] width 137 height 32
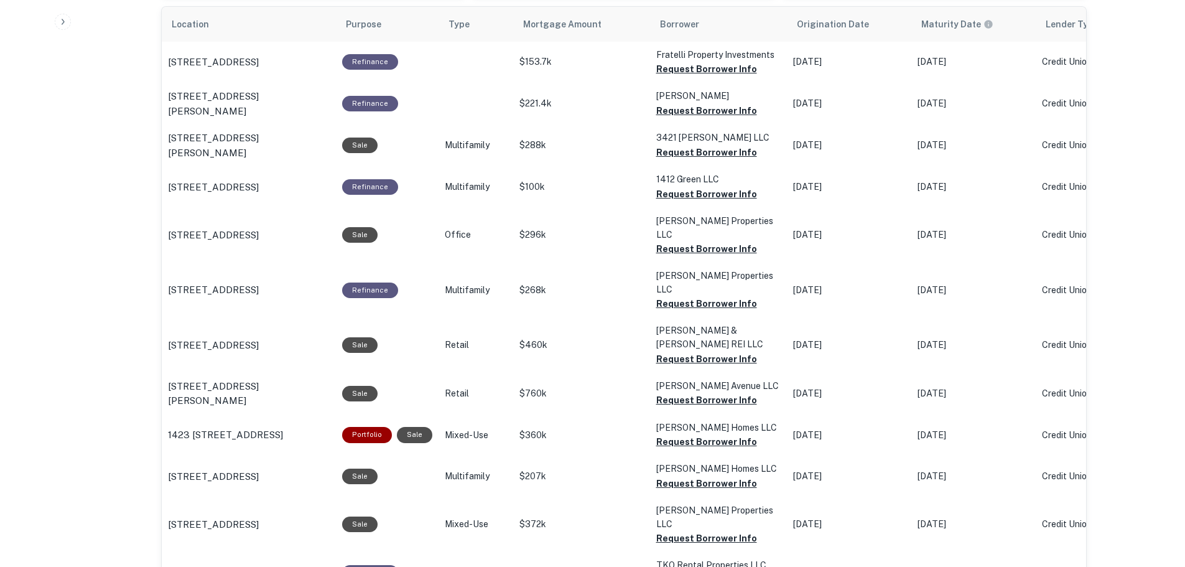
scroll to position [613, 0]
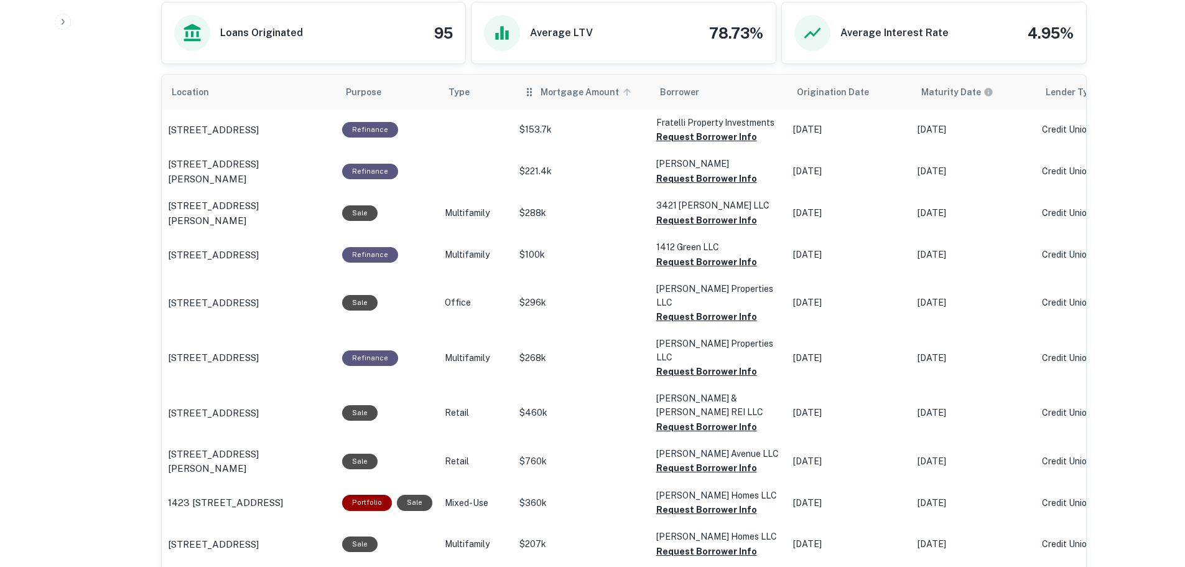
click at [616, 98] on span "Mortgage Amount" at bounding box center [587, 92] width 95 height 15
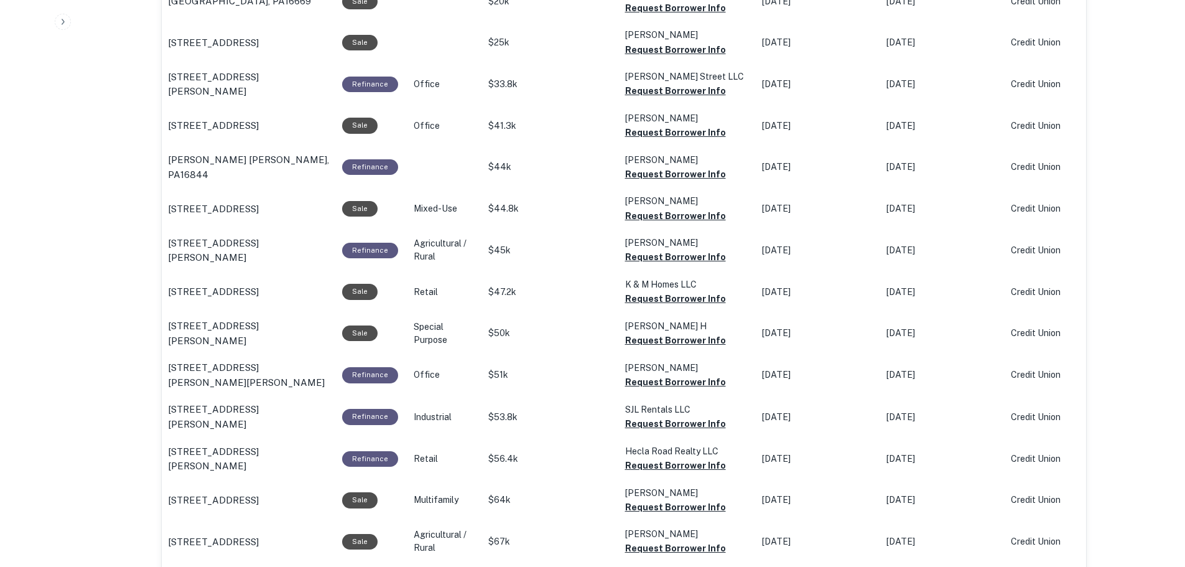
scroll to position [386, 0]
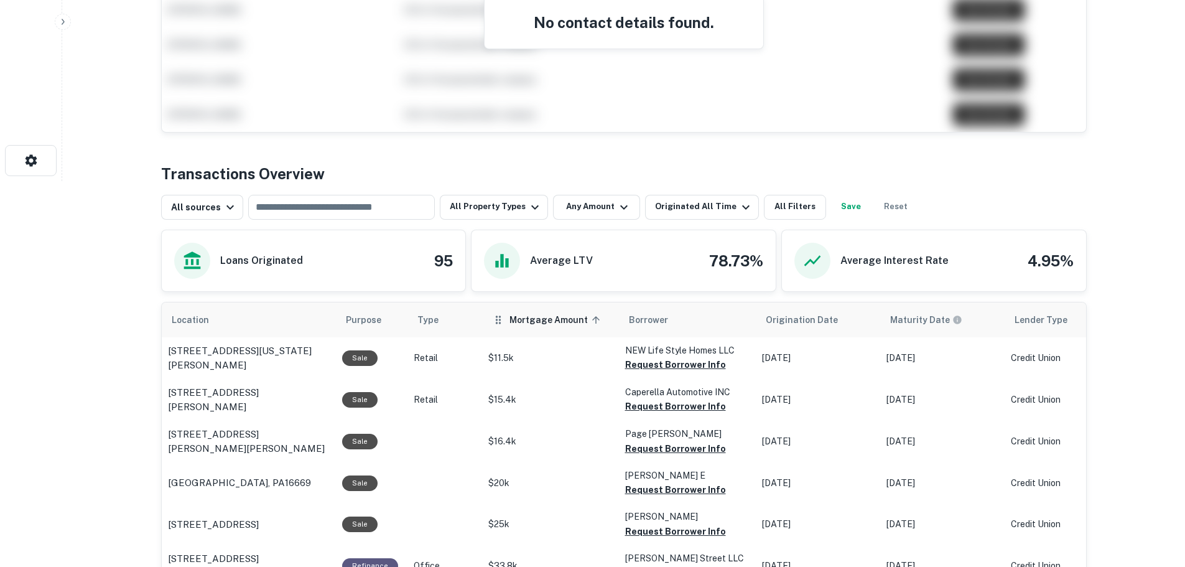
click at [593, 323] on icon "scrollable content" at bounding box center [595, 319] width 11 height 11
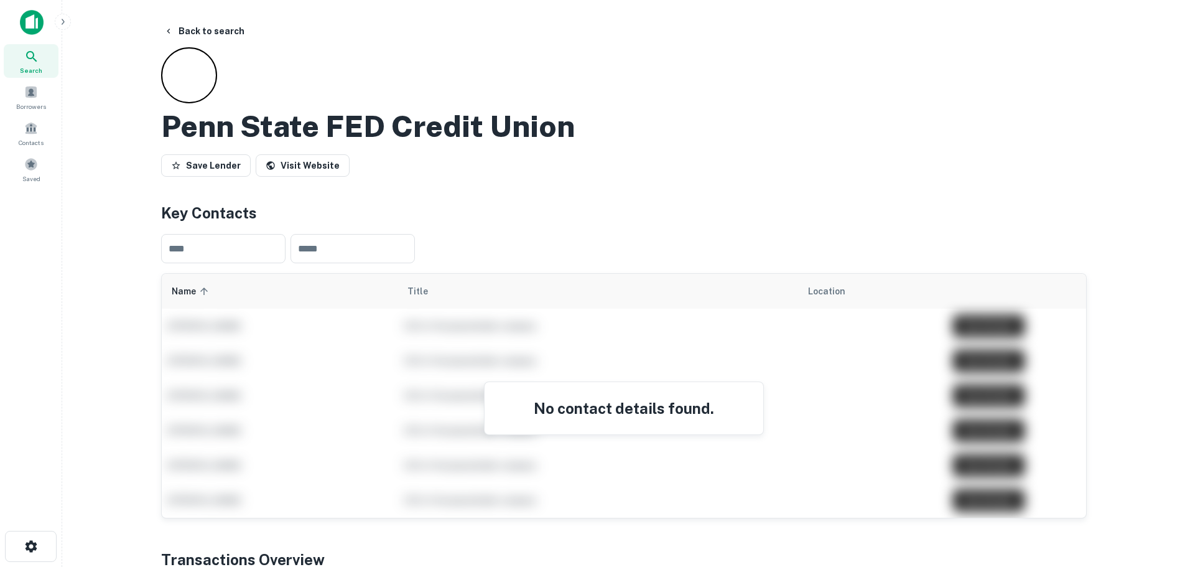
drag, startPoint x: 30, startPoint y: 25, endPoint x: 338, endPoint y: 78, distance: 313.1
click at [30, 25] on img at bounding box center [32, 22] width 24 height 25
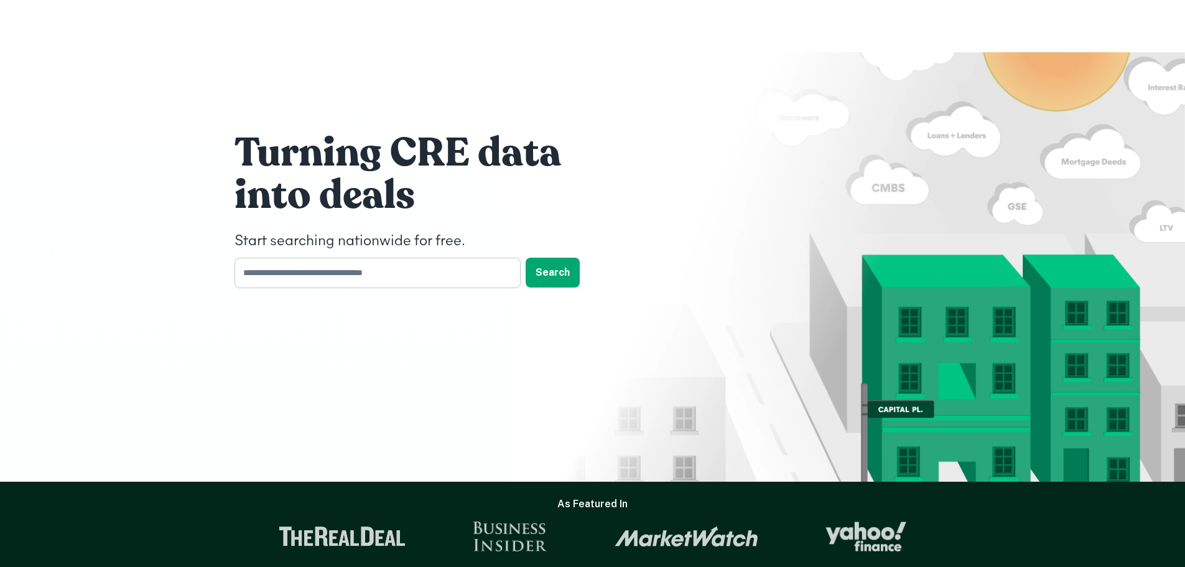
click at [414, 267] on input "text" at bounding box center [372, 272] width 277 height 30
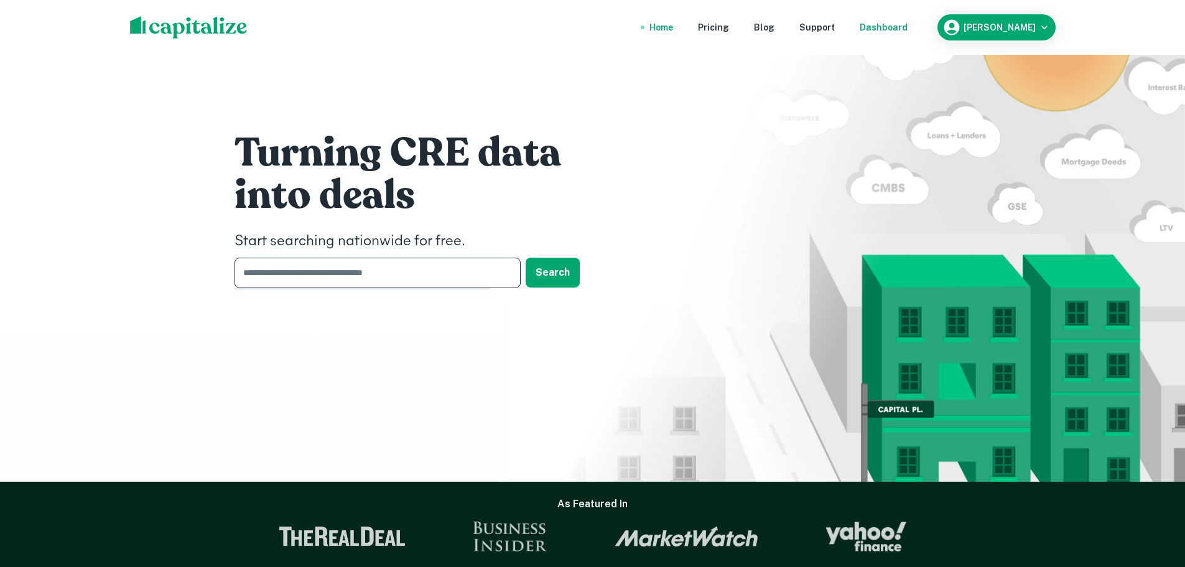
click at [906, 31] on div "Dashboard" at bounding box center [884, 28] width 48 height 14
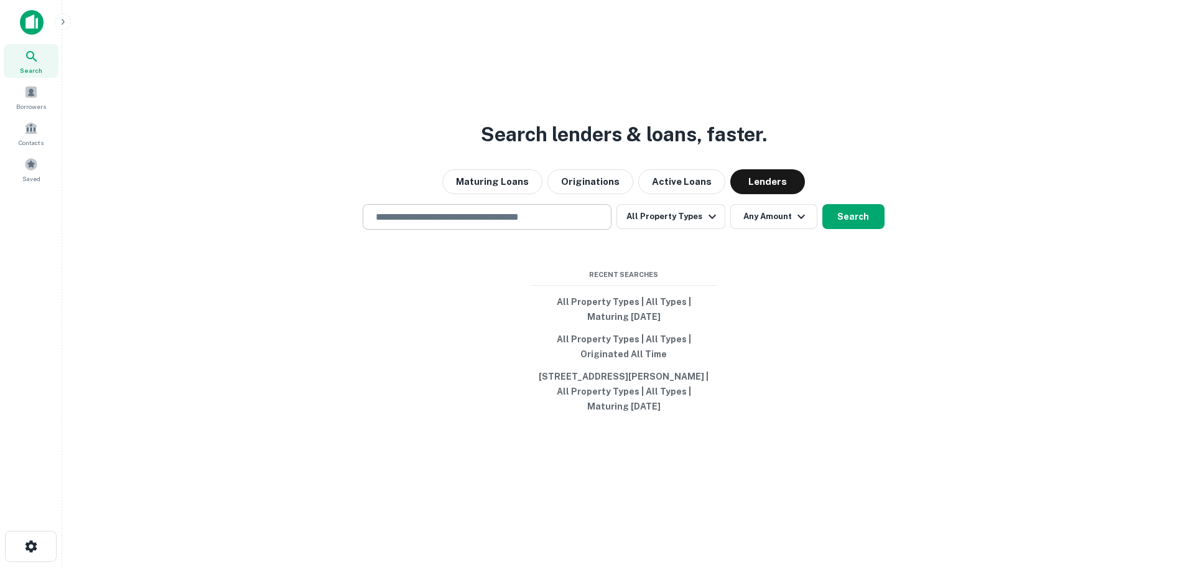
click at [380, 223] on input "text" at bounding box center [487, 217] width 238 height 14
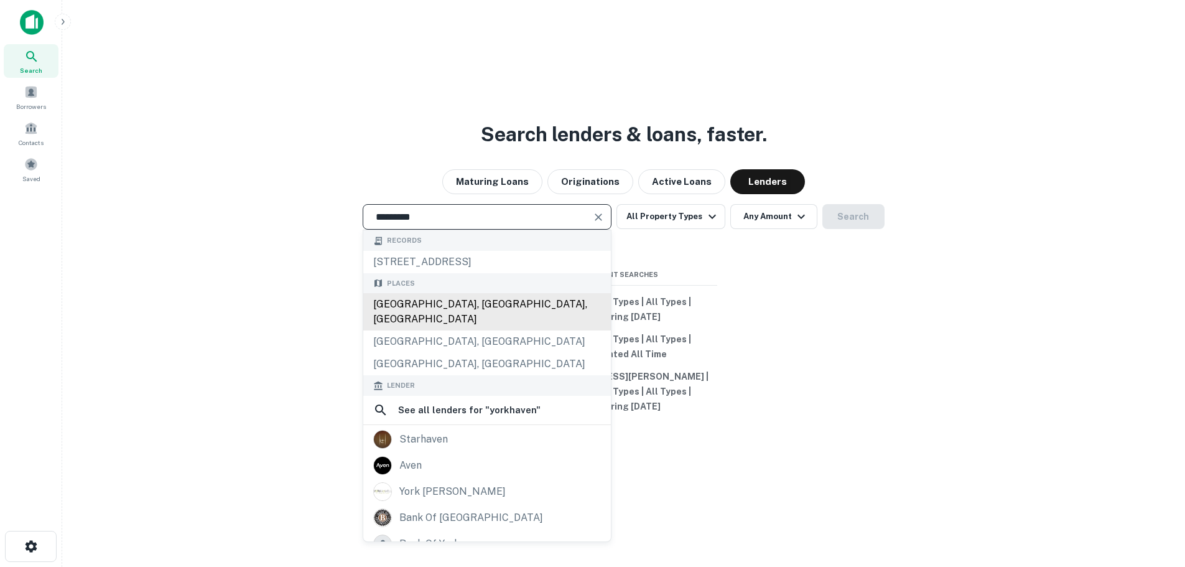
click at [402, 302] on div "York Haven, PA, USA" at bounding box center [487, 311] width 248 height 37
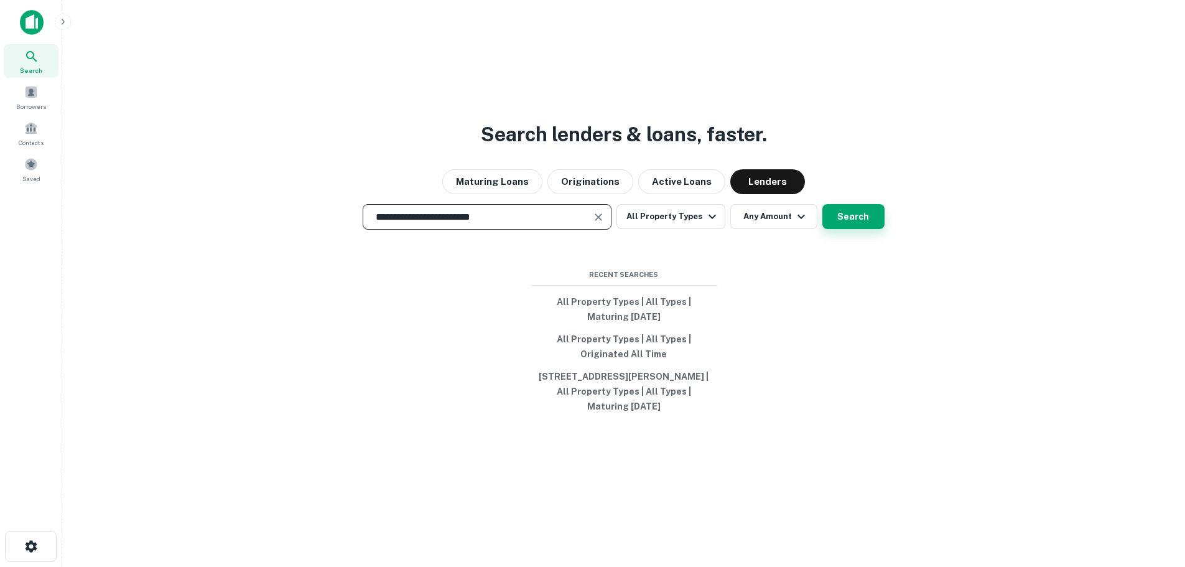
type input "**********"
click at [874, 220] on button "Search" at bounding box center [853, 216] width 62 height 25
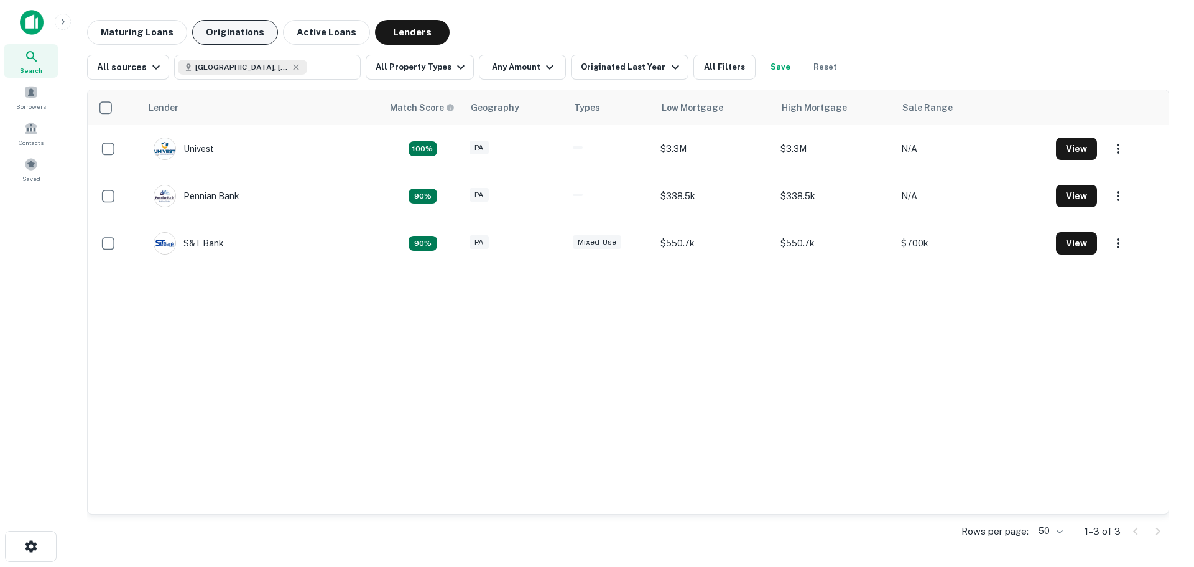
click at [231, 35] on button "Originations" at bounding box center [235, 32] width 86 height 25
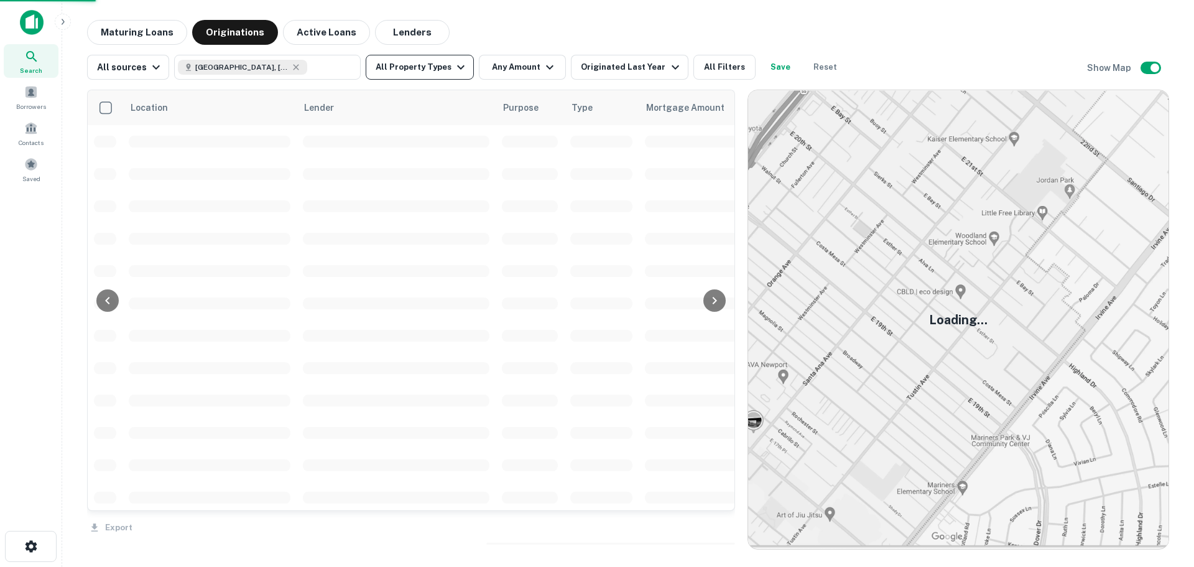
click at [453, 68] on icon "button" at bounding box center [460, 67] width 15 height 15
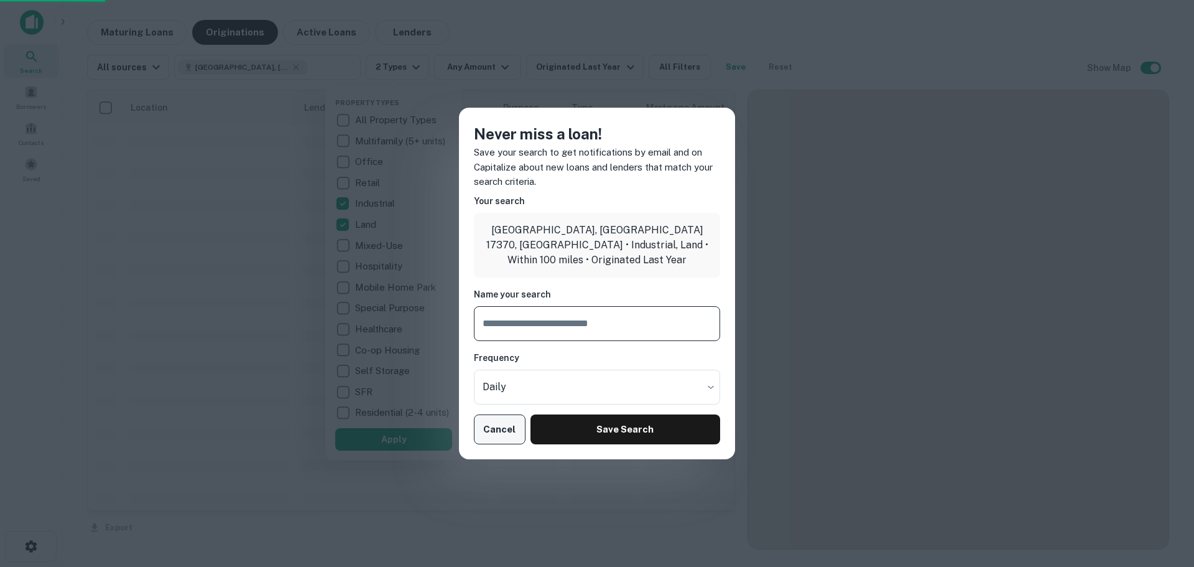
click at [503, 433] on button "Cancel" at bounding box center [500, 429] width 52 height 30
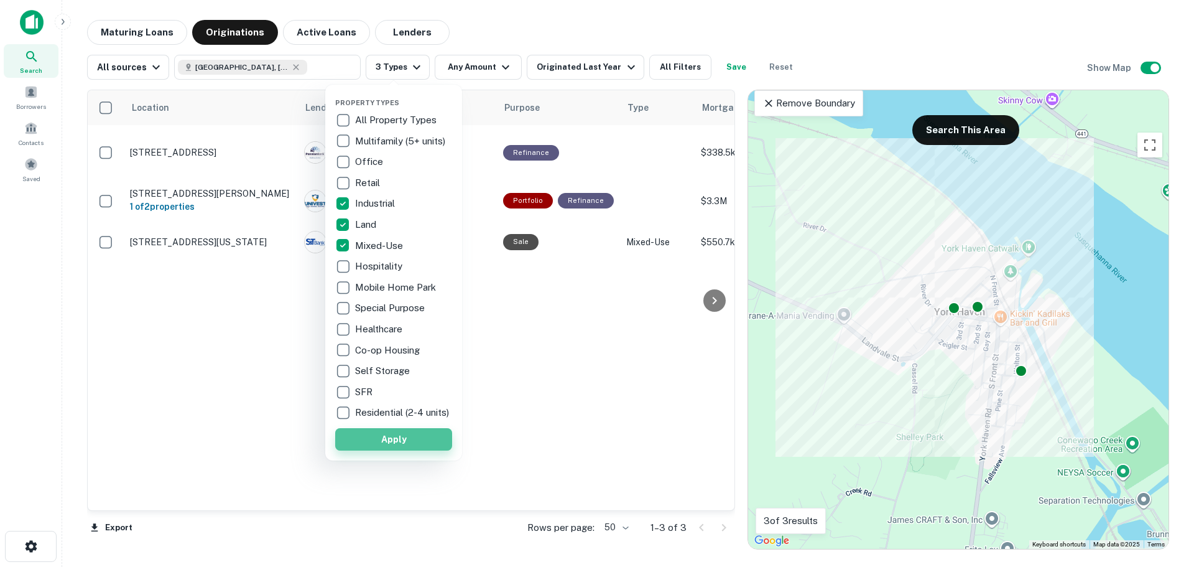
click at [384, 445] on button "Apply" at bounding box center [393, 439] width 117 height 22
click at [396, 450] on button "Apply" at bounding box center [393, 439] width 117 height 22
